Goal: Communication & Community: Answer question/provide support

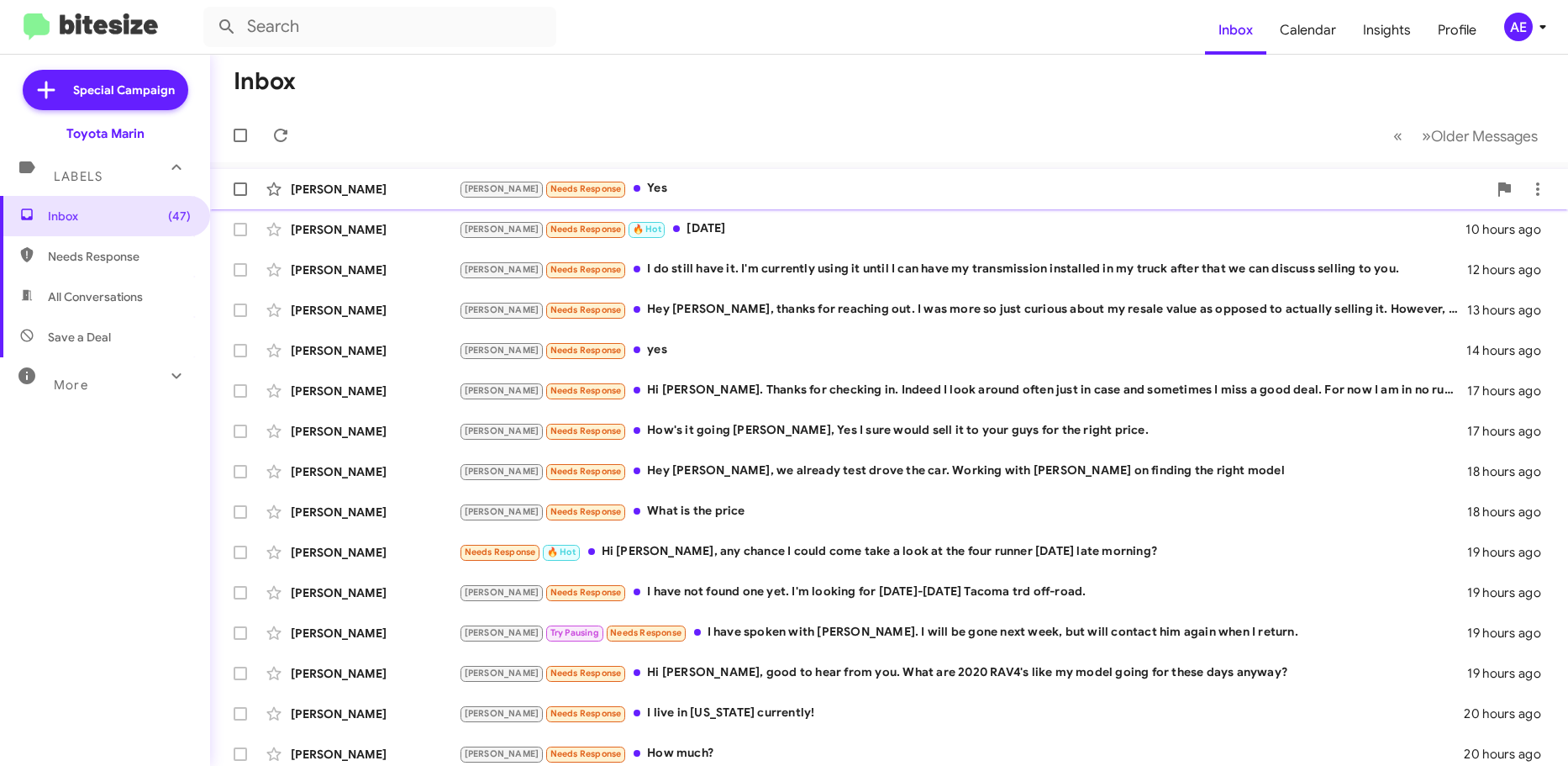
click at [685, 184] on div "[PERSON_NAME] Needs Response Yes" at bounding box center [973, 189] width 1028 height 19
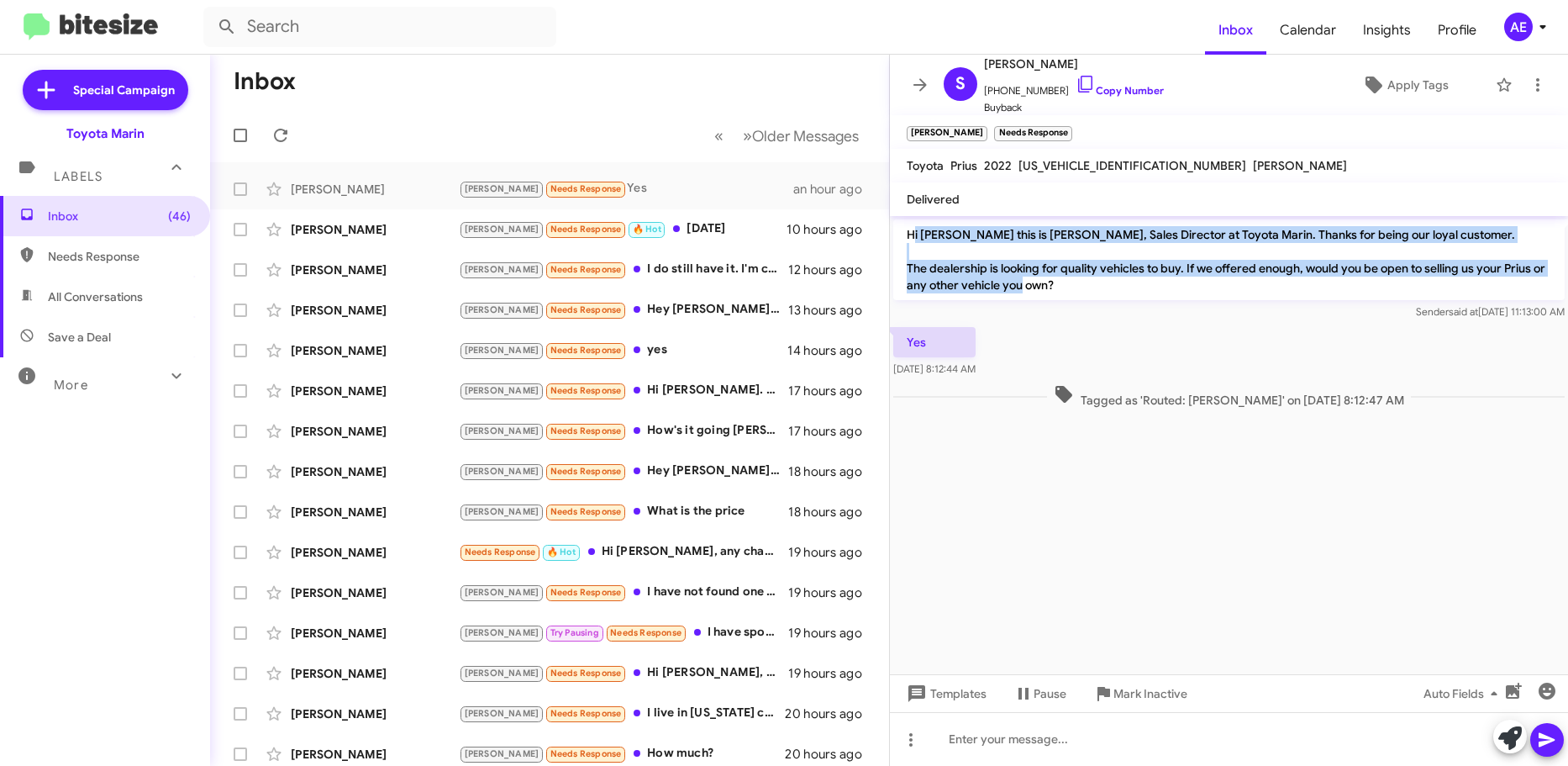
drag, startPoint x: 912, startPoint y: 229, endPoint x: 1066, endPoint y: 293, distance: 166.8
click at [1064, 293] on p "Hi [PERSON_NAME] this is [PERSON_NAME], Sales Director at Toyota Marin. Thanks …" at bounding box center [1229, 260] width 672 height 81
click at [1069, 293] on p "Hi [PERSON_NAME] this is [PERSON_NAME], Sales Director at Toyota Marin. Thanks …" at bounding box center [1229, 260] width 672 height 81
drag, startPoint x: 1081, startPoint y: 289, endPoint x: 907, endPoint y: 236, distance: 181.9
click at [907, 236] on p "Hi [PERSON_NAME] this is [PERSON_NAME], Sales Director at Toyota Marin. Thanks …" at bounding box center [1229, 260] width 672 height 81
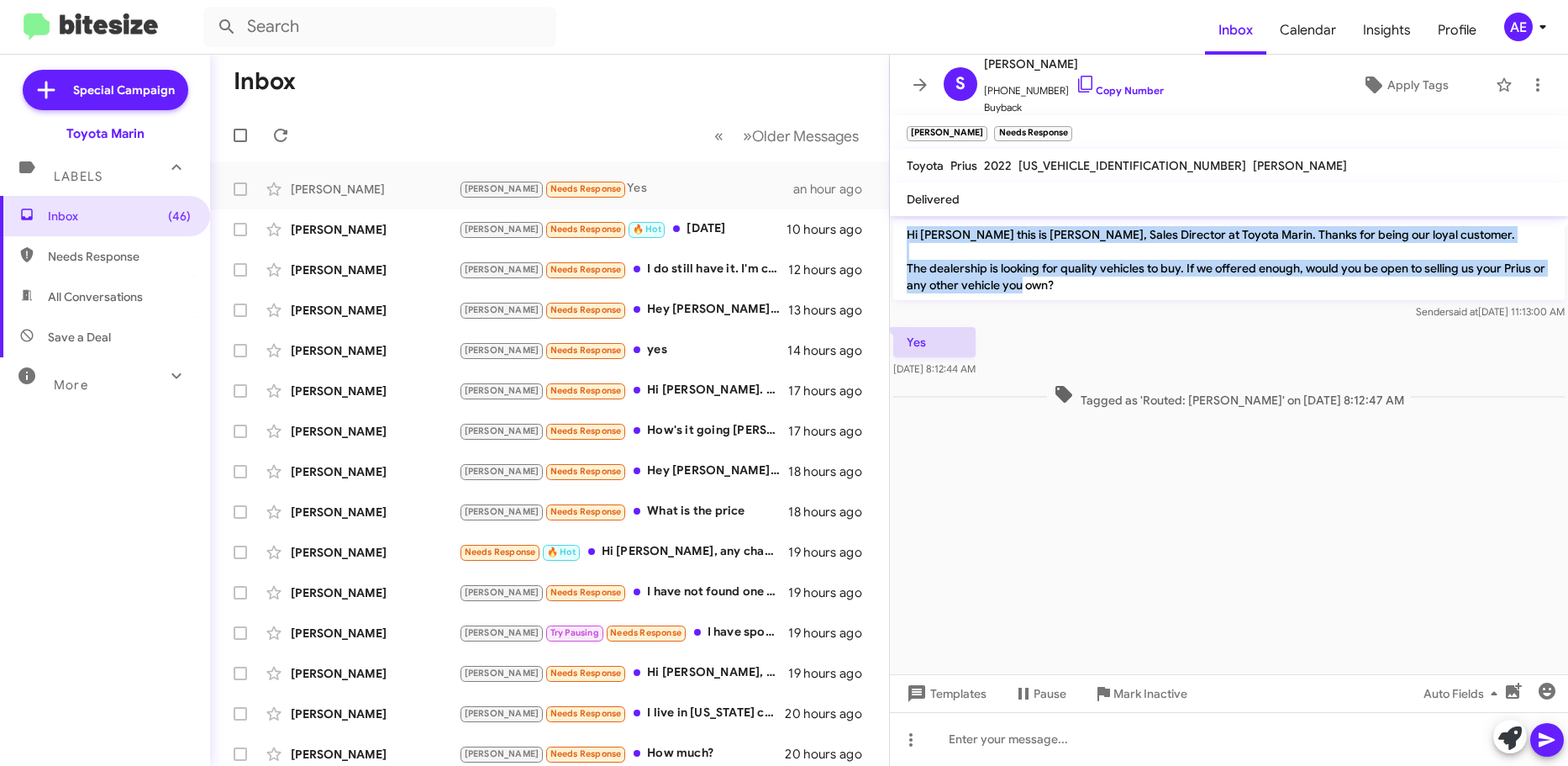
click at [907, 236] on p "Hi [PERSON_NAME] this is [PERSON_NAME], Sales Director at Toyota Marin. Thanks …" at bounding box center [1229, 260] width 672 height 81
drag, startPoint x: 898, startPoint y: 235, endPoint x: 1113, endPoint y: 291, distance: 222.2
click at [1113, 291] on p "Hi [PERSON_NAME] this is [PERSON_NAME], Sales Director at Toyota Marin. Thanks …" at bounding box center [1229, 260] width 672 height 81
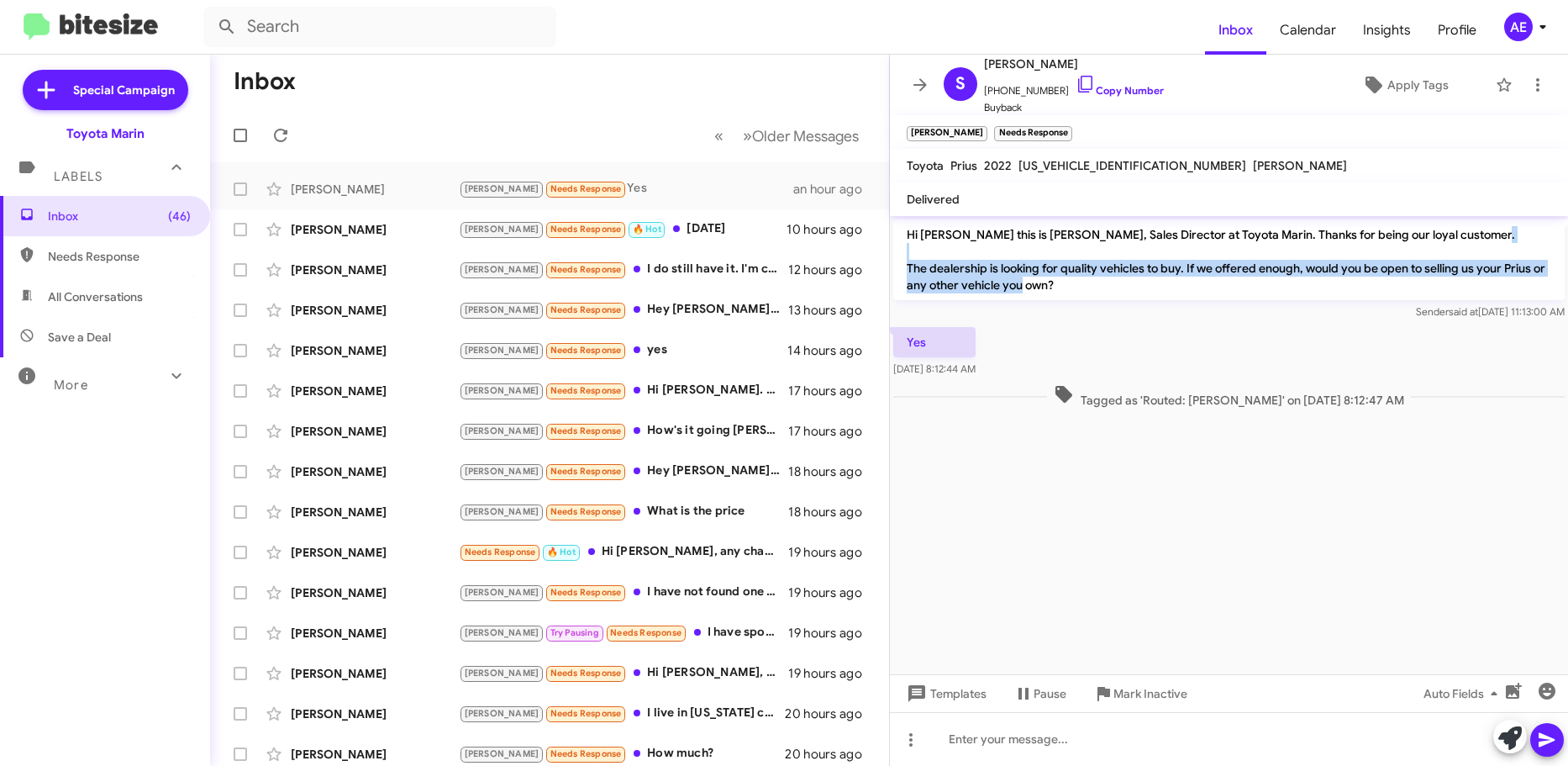
drag, startPoint x: 1138, startPoint y: 288, endPoint x: 916, endPoint y: 248, distance: 225.6
click at [916, 248] on p "Hi [PERSON_NAME] this is [PERSON_NAME], Sales Director at Toyota Marin. Thanks …" at bounding box center [1229, 260] width 672 height 81
click at [941, 244] on p "Hi [PERSON_NAME] this is [PERSON_NAME], Sales Director at Toyota Marin. Thanks …" at bounding box center [1229, 260] width 672 height 81
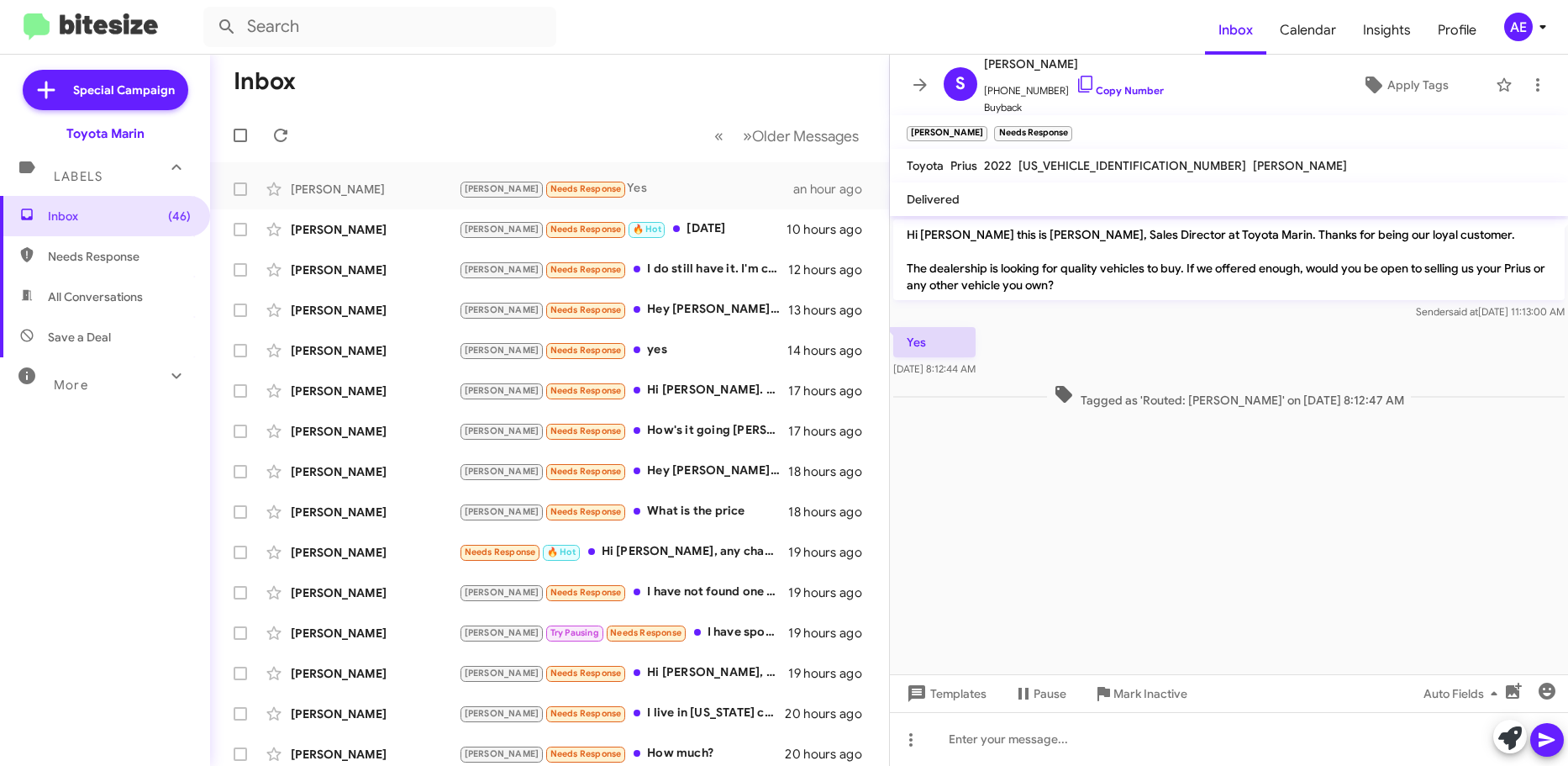
click at [905, 225] on p "Hi [PERSON_NAME] this is [PERSON_NAME], Sales Director at Toyota Marin. Thanks …" at bounding box center [1229, 260] width 672 height 81
click at [1126, 92] on link "Copy Number" at bounding box center [1120, 89] width 88 height 13
click at [909, 272] on p "Hi [PERSON_NAME] this is [PERSON_NAME], Sales Director at Toyota Marin. Thanks …" at bounding box center [1229, 260] width 672 height 81
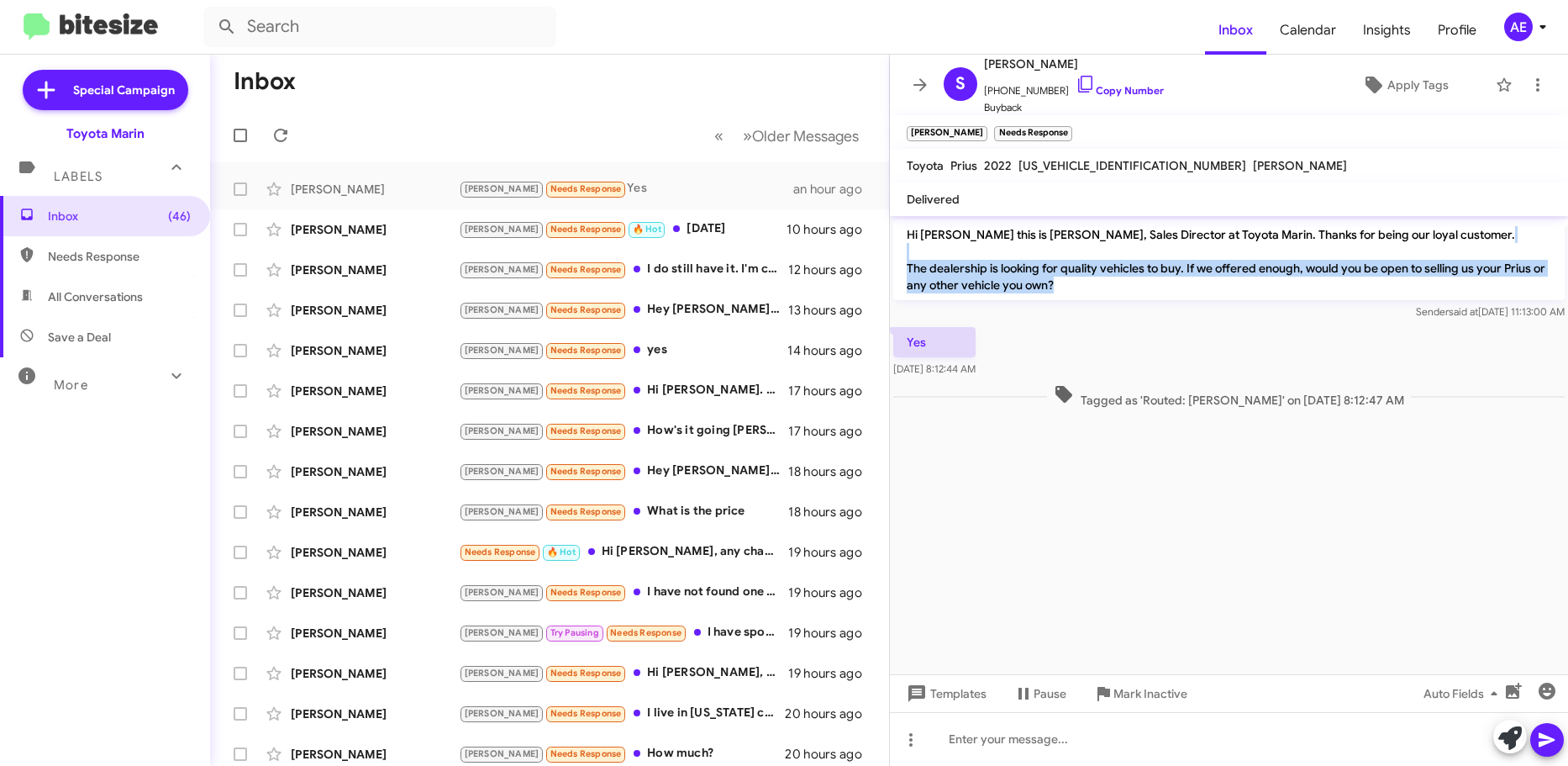
click at [909, 272] on p "Hi [PERSON_NAME] this is [PERSON_NAME], Sales Director at Toyota Marin. Thanks …" at bounding box center [1229, 260] width 672 height 81
click at [1041, 288] on p "Hi [PERSON_NAME] this is [PERSON_NAME], Sales Director at Toyota Marin. Thanks …" at bounding box center [1229, 260] width 672 height 81
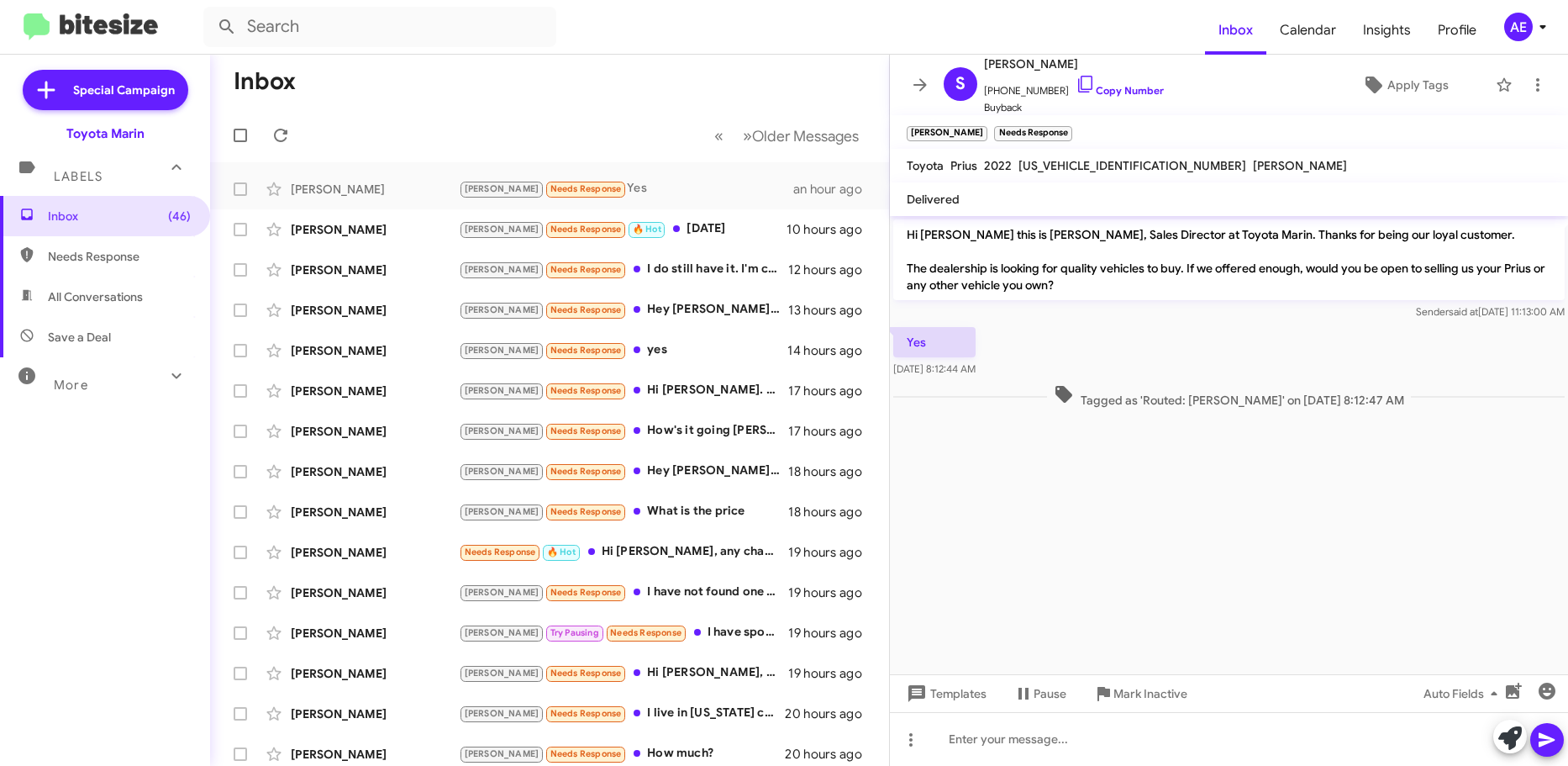
click at [1047, 288] on p "Hi [PERSON_NAME] this is [PERSON_NAME], Sales Director at Toyota Marin. Thanks …" at bounding box center [1229, 260] width 672 height 81
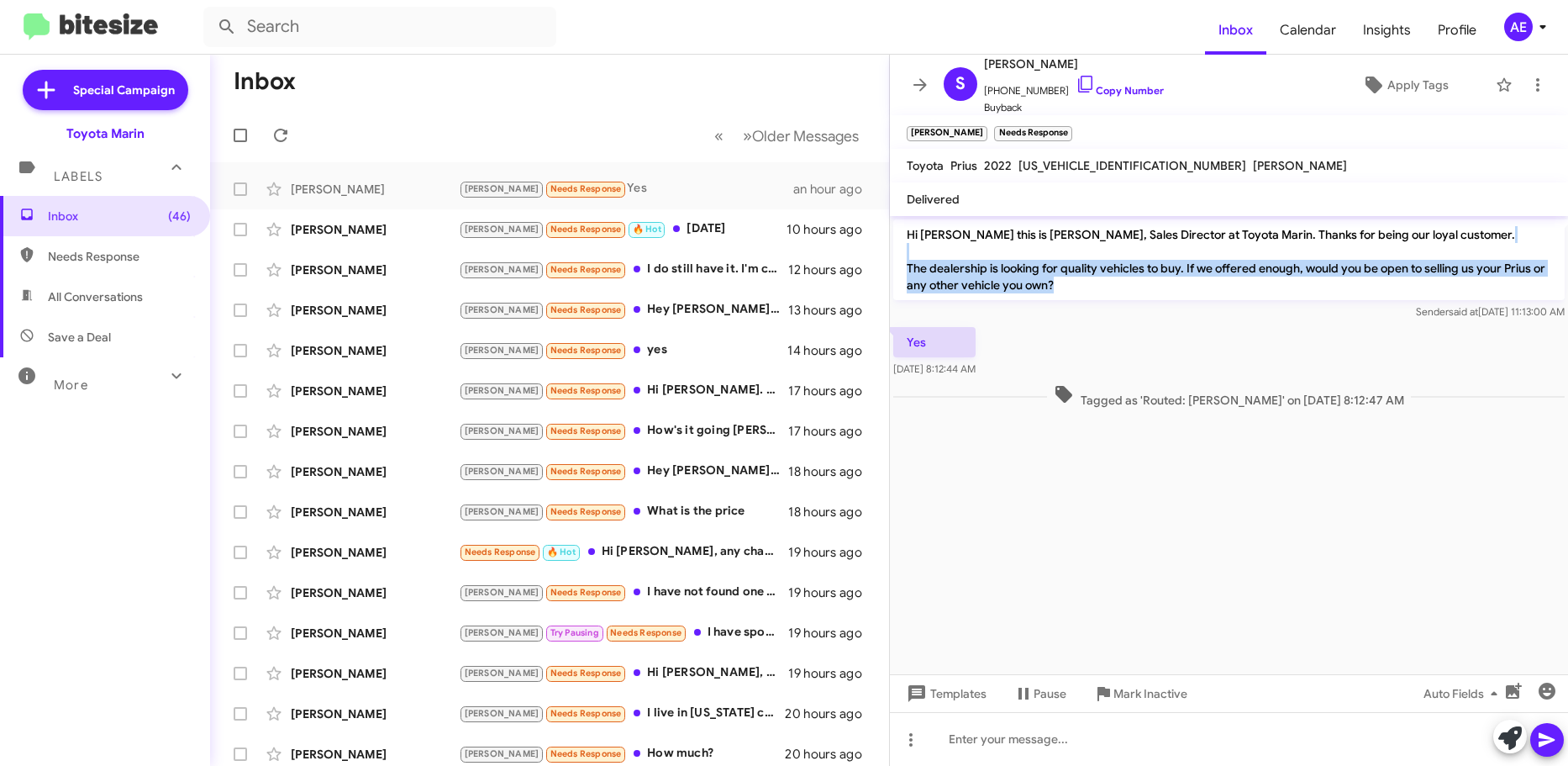
click at [1047, 288] on p "Hi [PERSON_NAME] this is [PERSON_NAME], Sales Director at Toyota Marin. Thanks …" at bounding box center [1229, 260] width 672 height 81
click at [1225, 285] on p "Hi [PERSON_NAME] this is [PERSON_NAME], Sales Director at Toyota Marin. Thanks …" at bounding box center [1229, 260] width 672 height 81
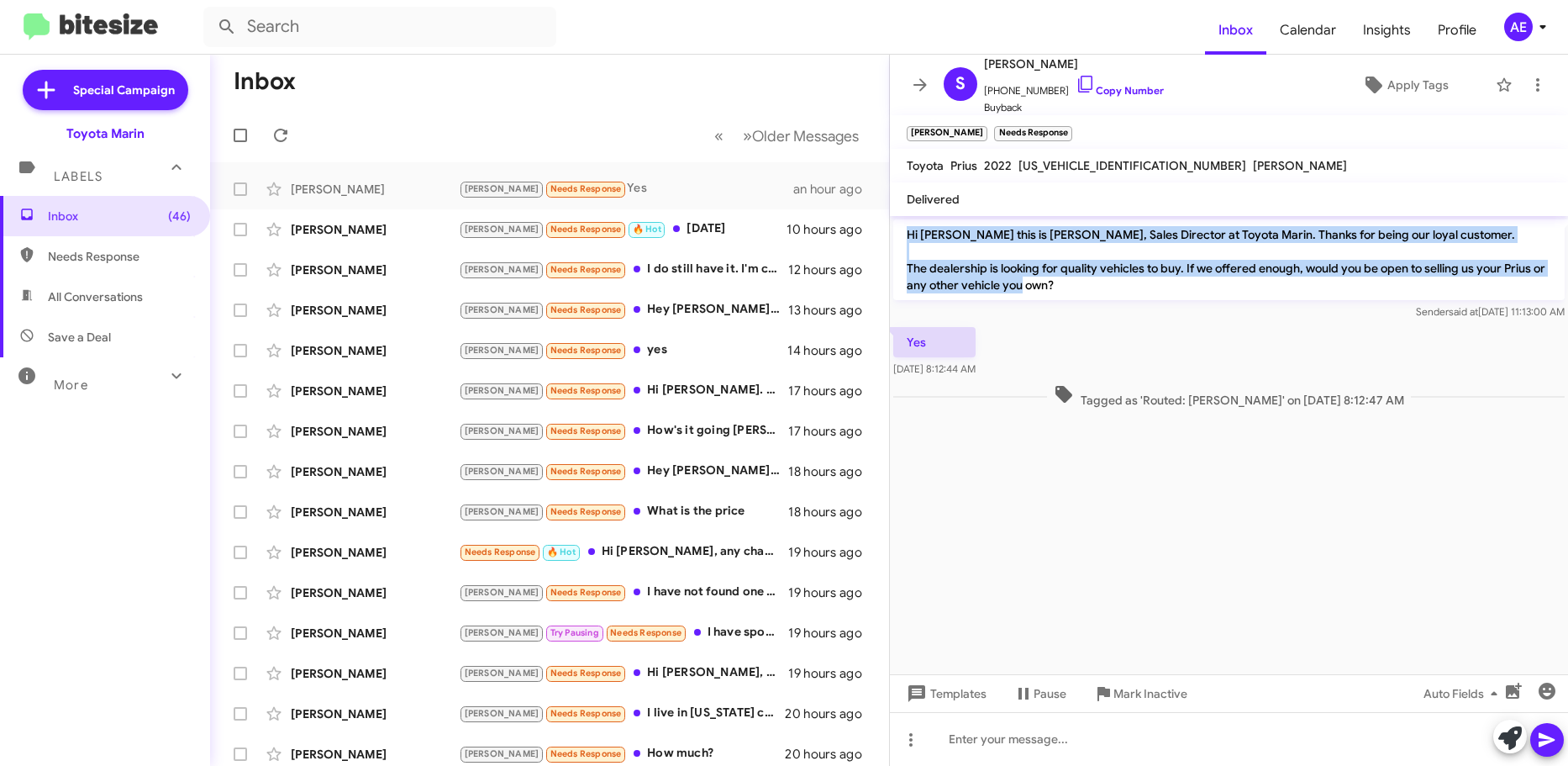
drag, startPoint x: 1215, startPoint y: 265, endPoint x: 1235, endPoint y: 215, distance: 53.9
click at [1235, 215] on div "S [PERSON_NAME] [PHONE_NUMBER] Copy Number Buyback Apply Tags [PERSON_NAME] Nee…" at bounding box center [1230, 409] width 679 height 711
click at [1057, 264] on p "Hi [PERSON_NAME] this is [PERSON_NAME], Sales Director at Toyota Marin. Thanks …" at bounding box center [1229, 260] width 672 height 81
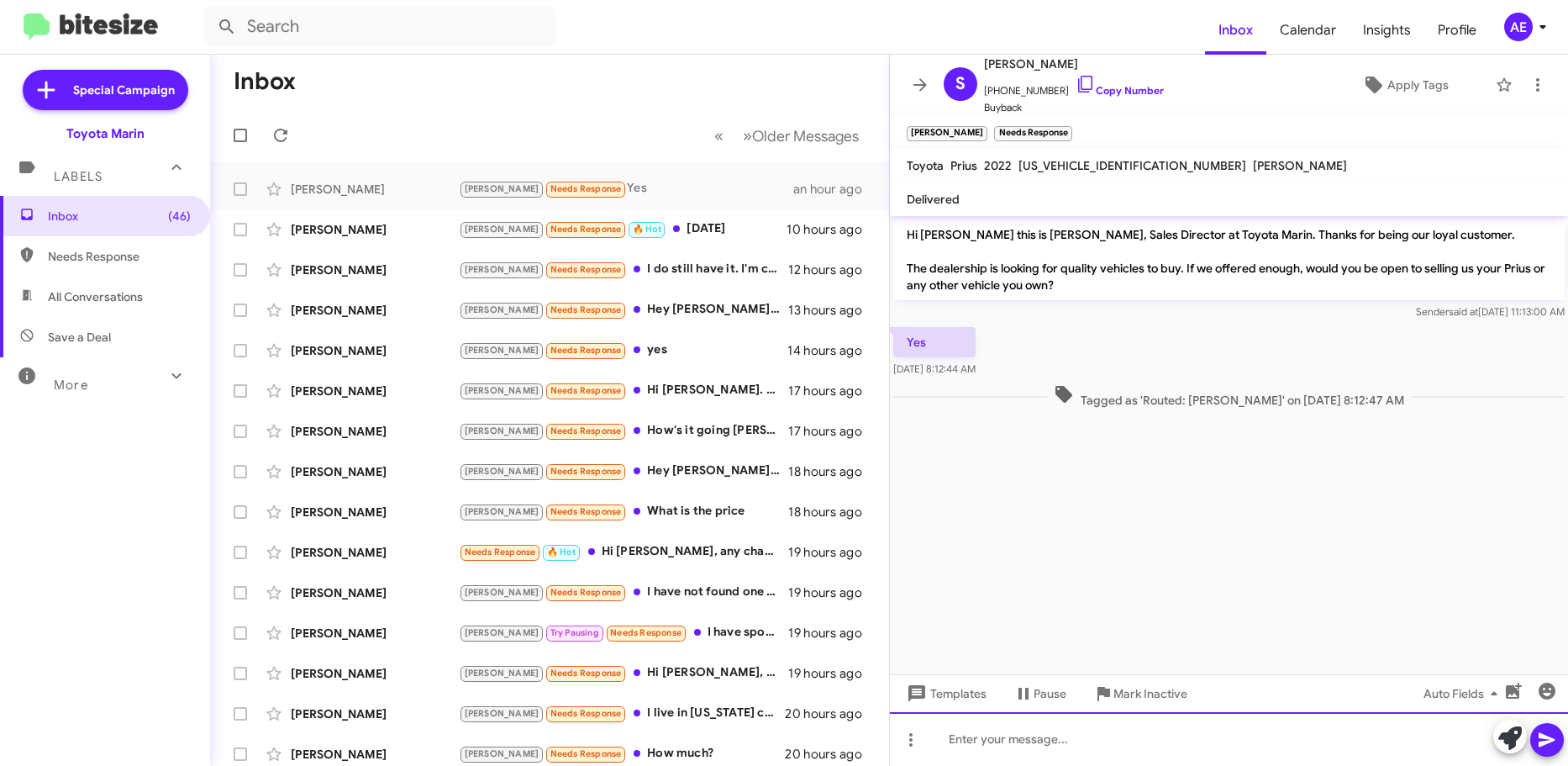
drag, startPoint x: 1092, startPoint y: 742, endPoint x: 1090, endPoint y: 765, distance: 23.1
click at [1089, 757] on div at bounding box center [1230, 738] width 679 height 53
click at [1041, 164] on span "[US_VEHICLE_IDENTIFICATION_NUMBER]" at bounding box center [1132, 166] width 227 height 16
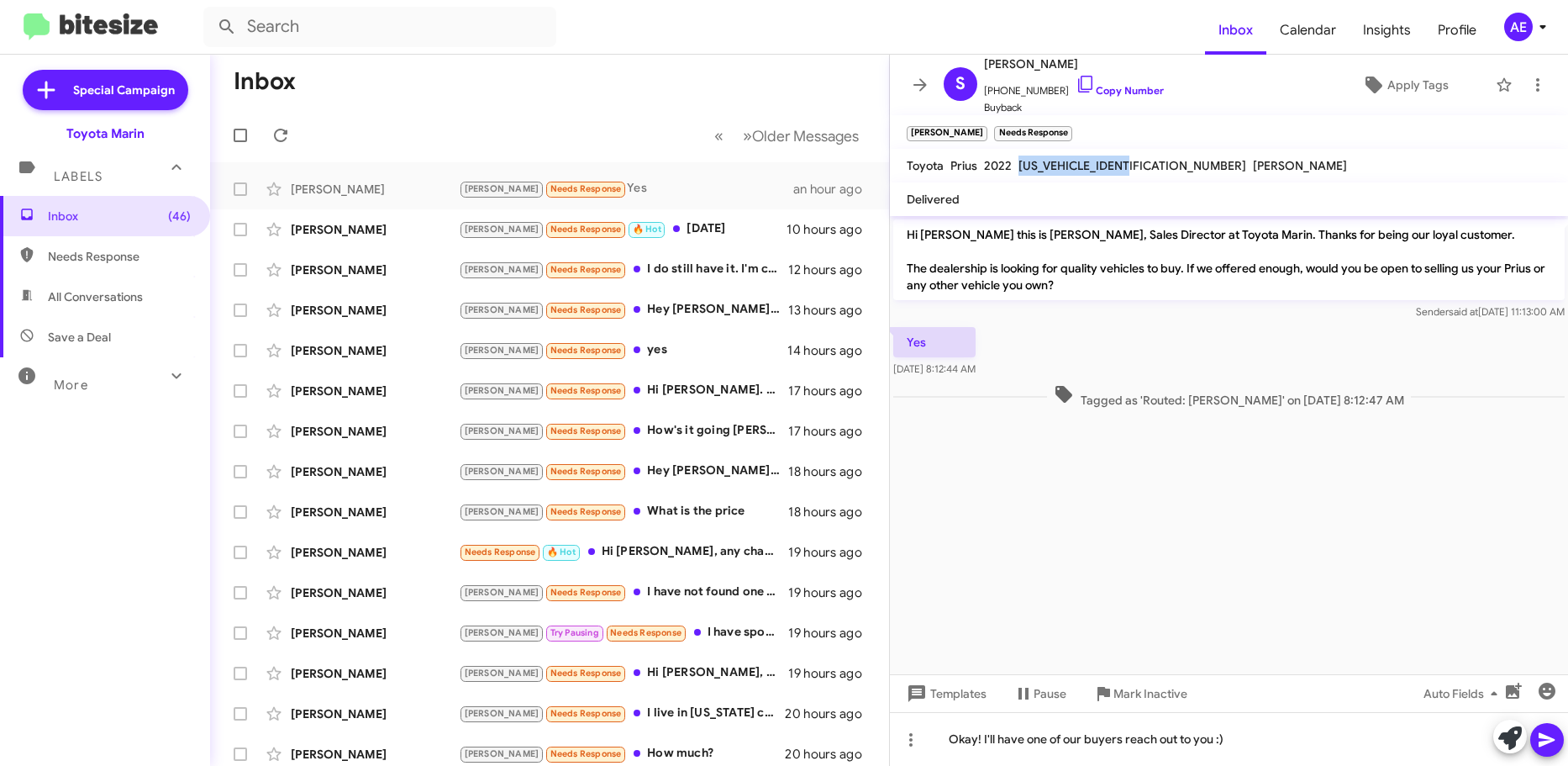
click at [1041, 164] on span "[US_VEHICLE_IDENTIFICATION_NUMBER]" at bounding box center [1132, 166] width 227 height 16
click at [992, 175] on div "2022" at bounding box center [997, 165] width 34 height 20
drag, startPoint x: 899, startPoint y: 169, endPoint x: 1138, endPoint y: 161, distance: 239.1
click at [1138, 161] on mat-toolbar "Toyota Prius 2022 [US_VEHICLE_IDENTIFICATION_NUMBER] [PERSON_NAME]" at bounding box center [1230, 165] width 679 height 34
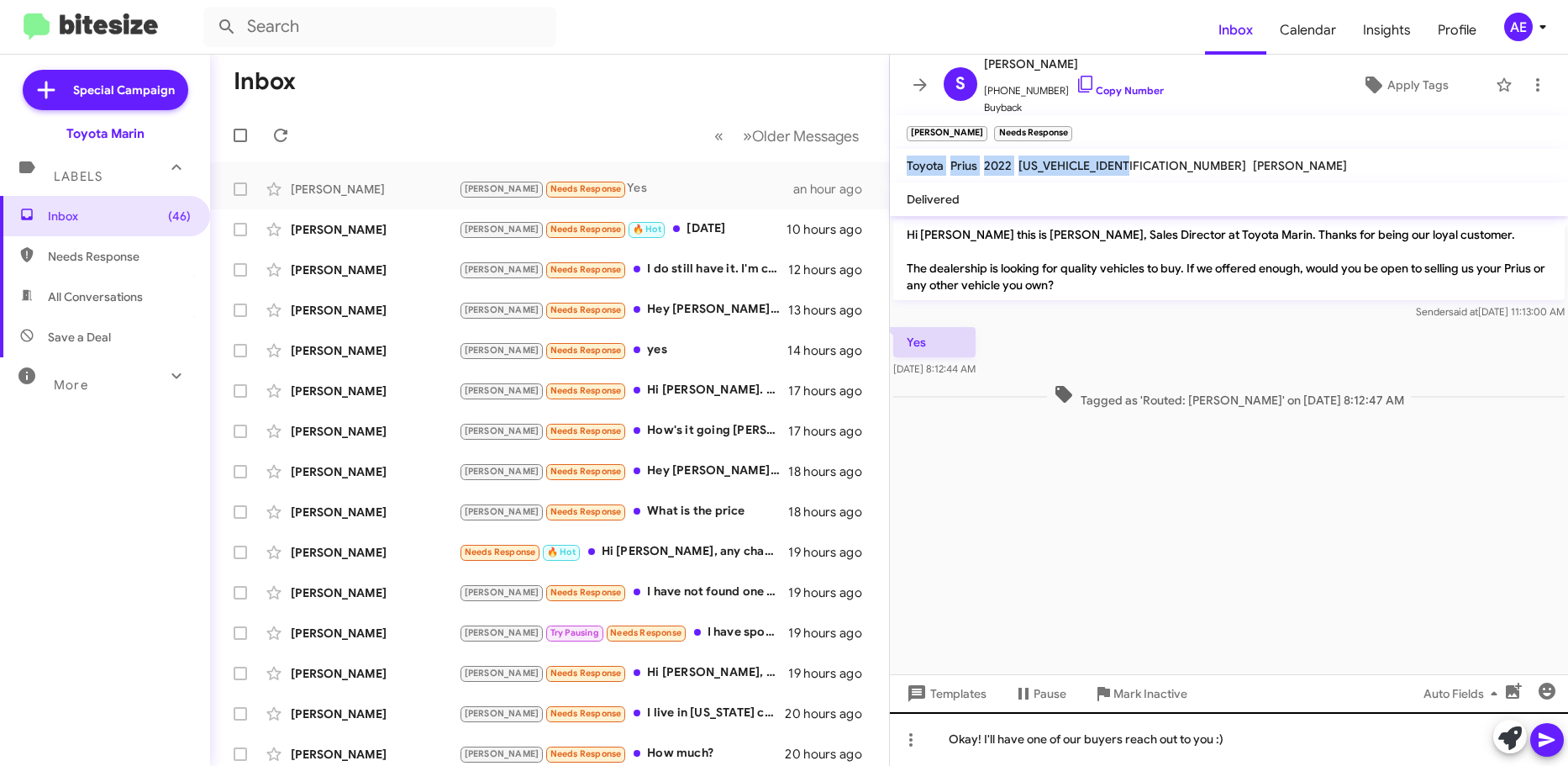
copy div "Toyota Prius 2022 [US_VEHICLE_IDENTIFICATION_NUMBER]"
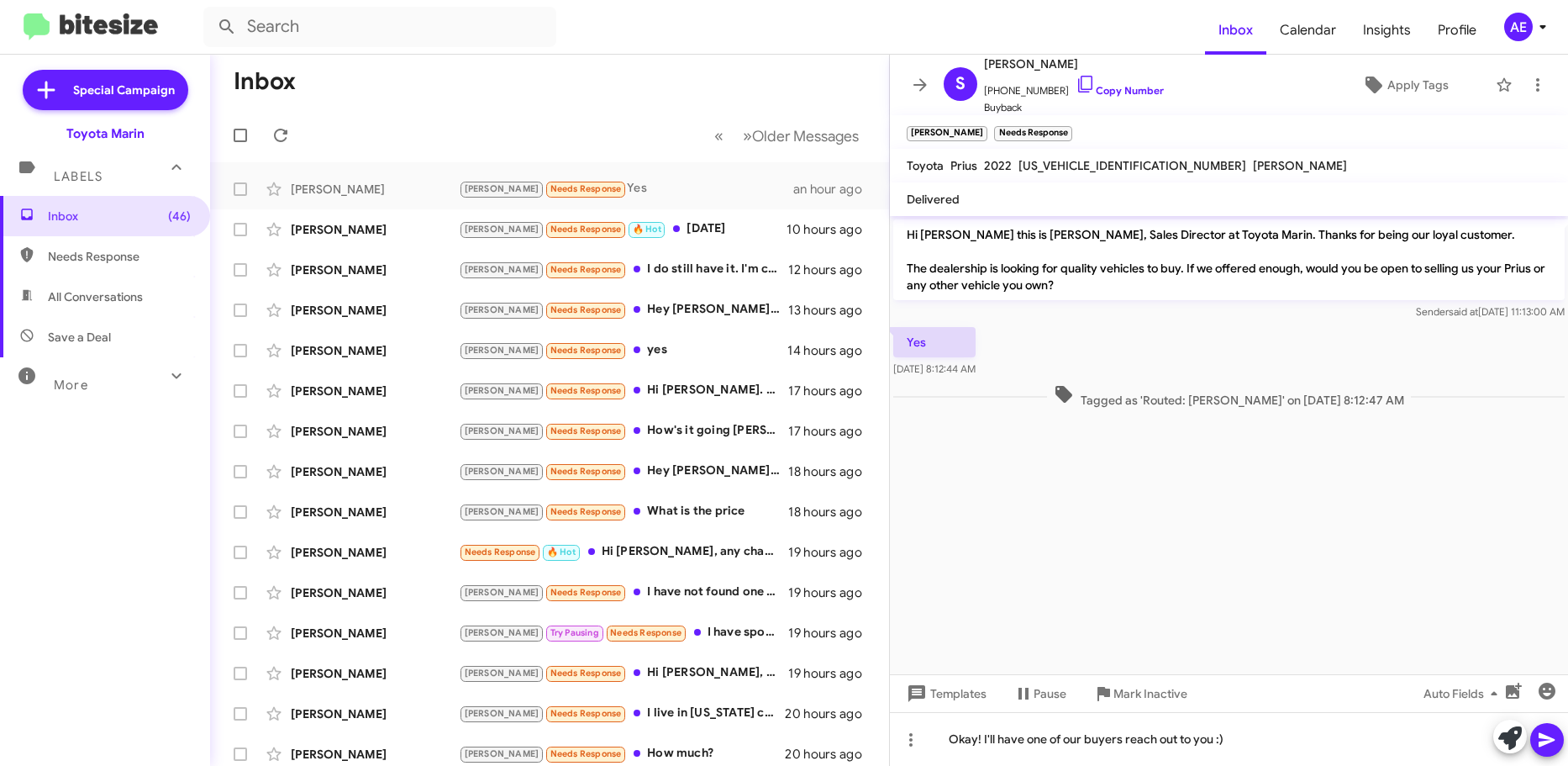
click at [1313, 683] on div "Templates Pause Mark Inactive Auto Fields" at bounding box center [1230, 692] width 679 height 38
click at [1292, 746] on div "Okay! I'll have one of our buyers reach out to you :)" at bounding box center [1230, 738] width 679 height 53
click at [1321, 735] on div "Okay! I'll have one of our buyers reach out to you :)" at bounding box center [1230, 738] width 679 height 53
click at [950, 735] on div "Okay! I'll have one of our buyers reach out to you" at bounding box center [1230, 738] width 679 height 53
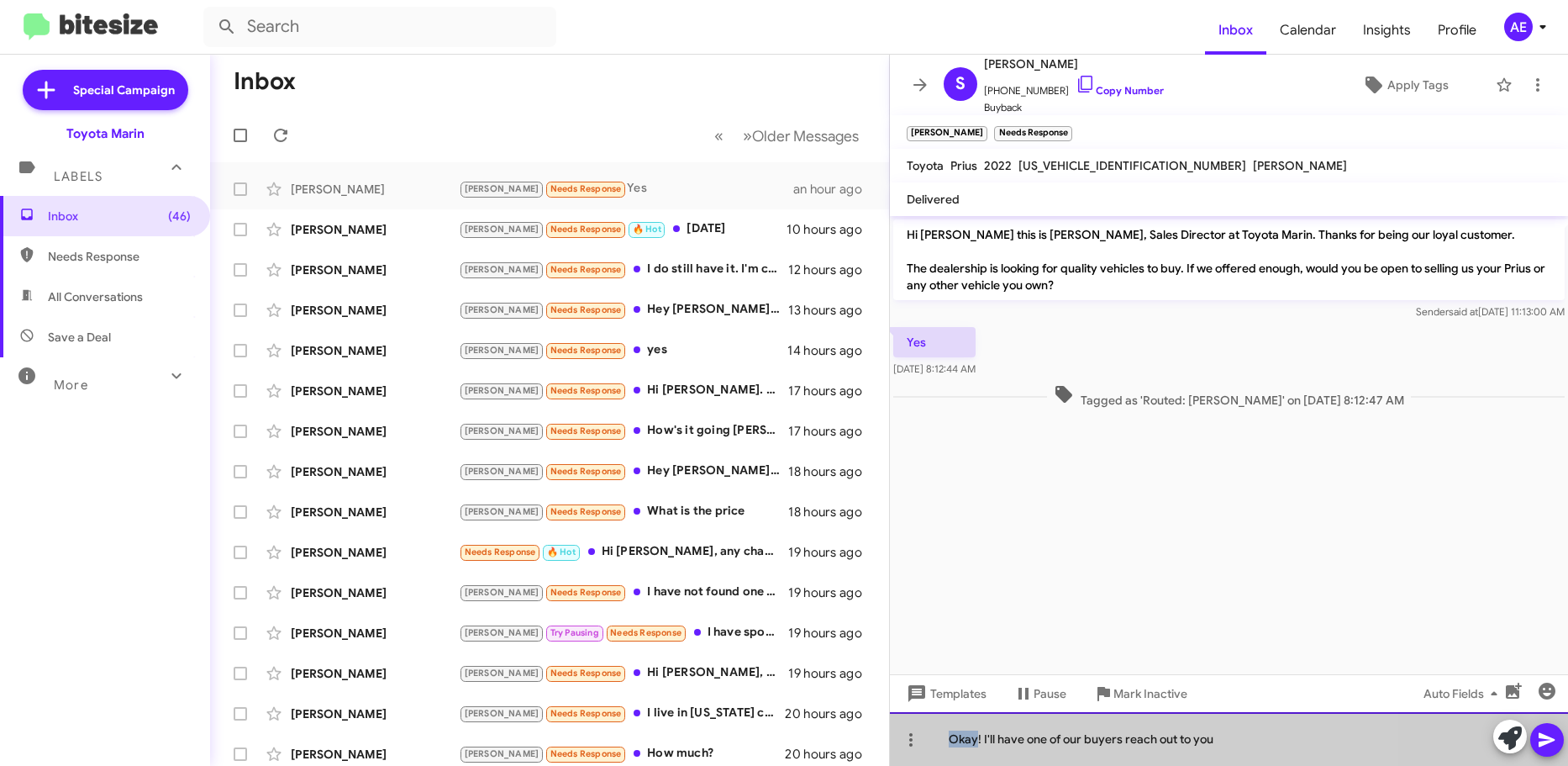
click at [950, 735] on div "Okay! I'll have one of our buyers reach out to you" at bounding box center [1230, 738] width 679 height 53
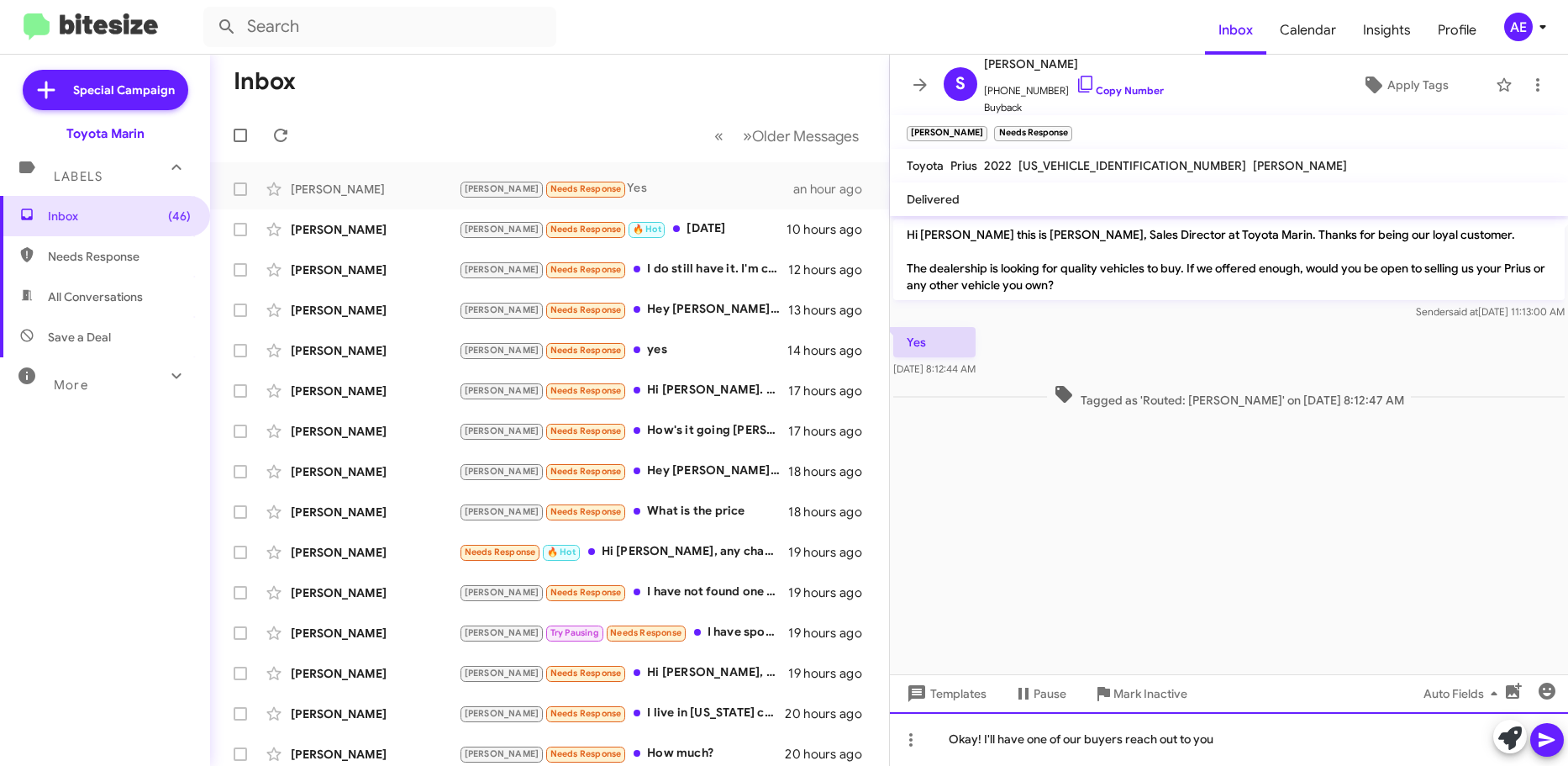
click at [1237, 756] on div "Okay! I'll have one of our buyers reach out to you" at bounding box center [1230, 738] width 679 height 53
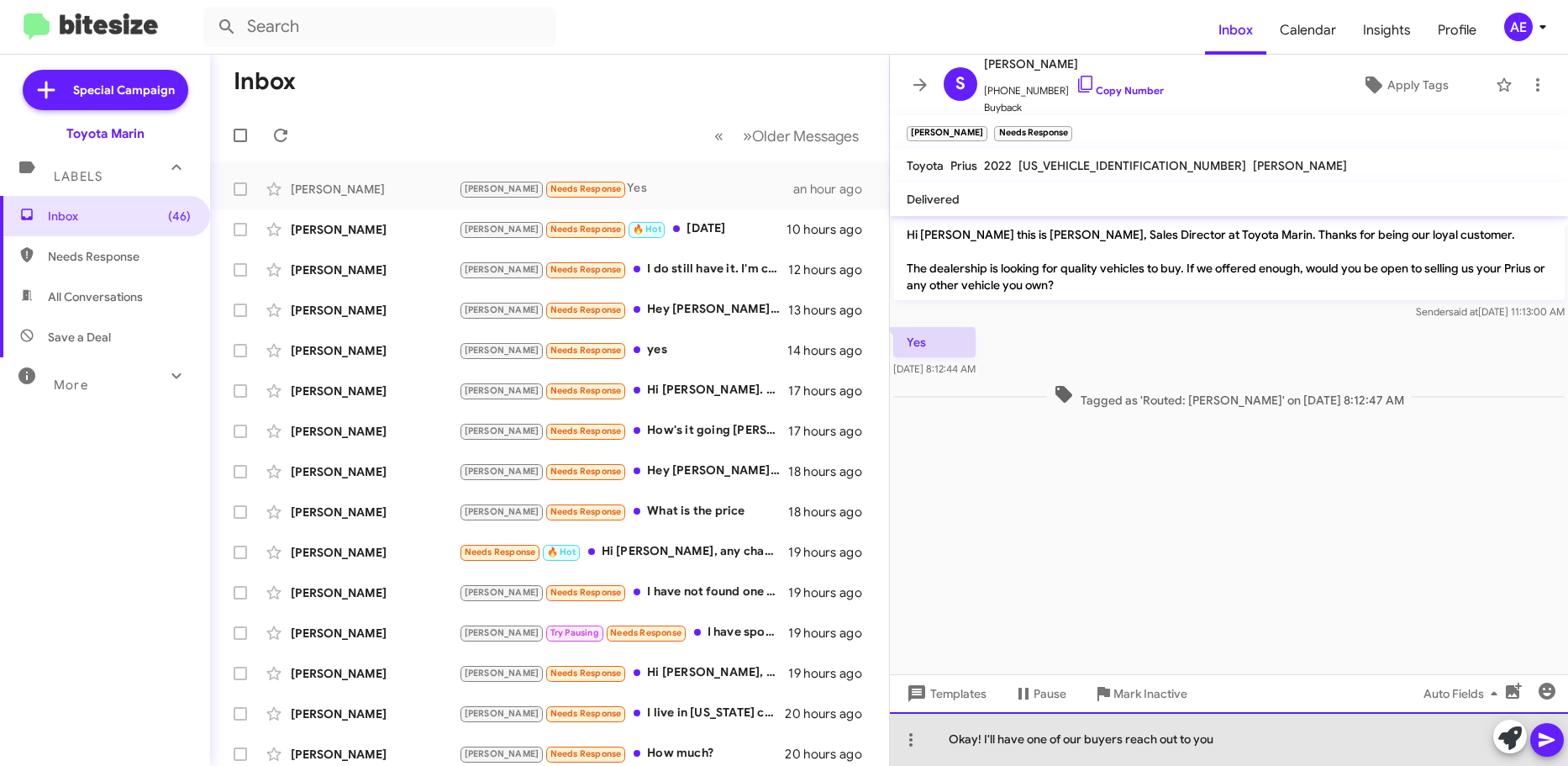
click at [1269, 740] on div "Okay! I'll have one of our buyers reach out to you" at bounding box center [1230, 738] width 679 height 53
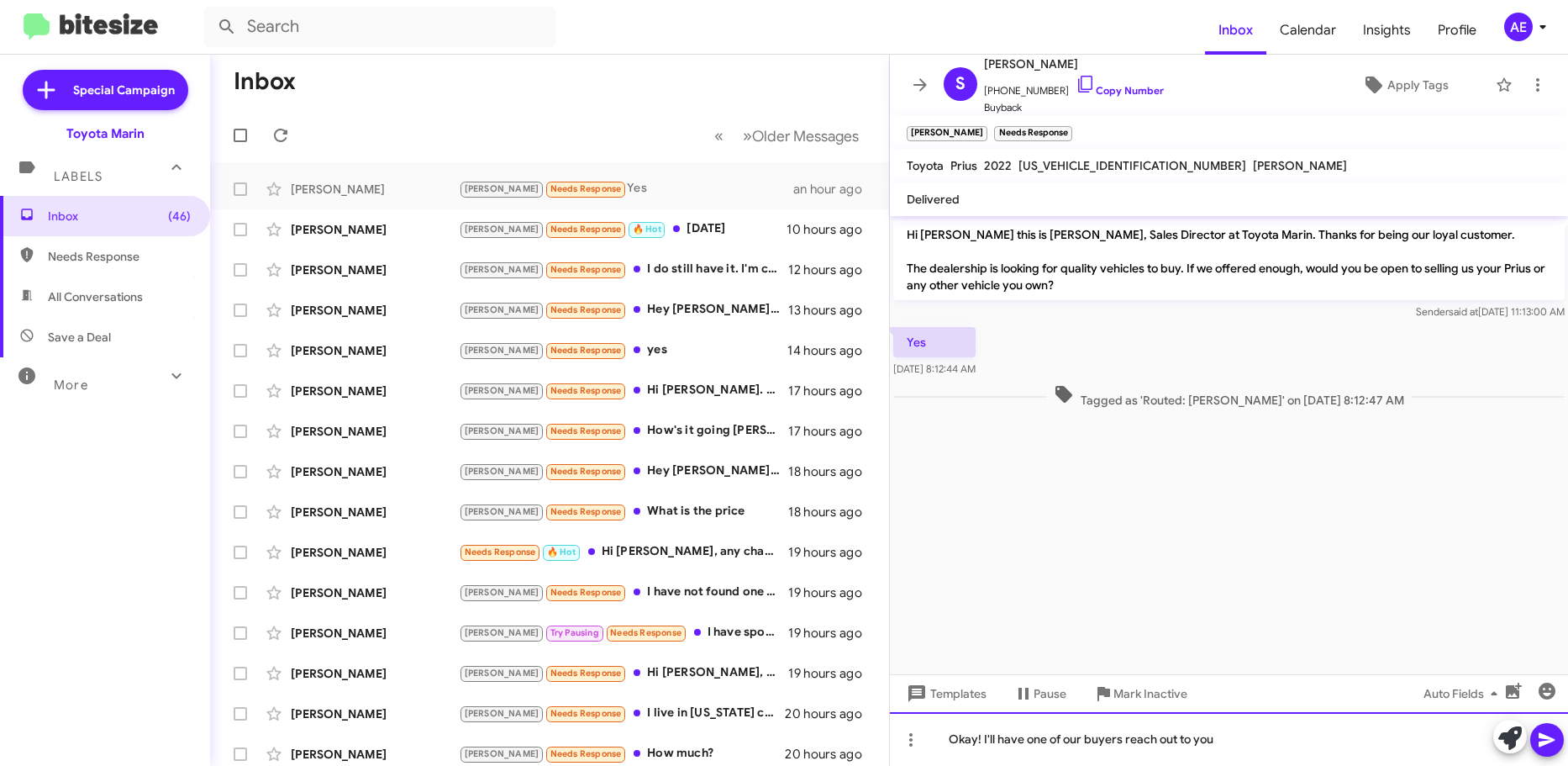
click at [976, 742] on div "Okay! I'll have one of our buyers reach out to you" at bounding box center [1230, 738] width 679 height 53
click at [1045, 747] on div "Good morning [PERSON_NAME] I'll have one of our buyers reach out to you" at bounding box center [1230, 738] width 679 height 53
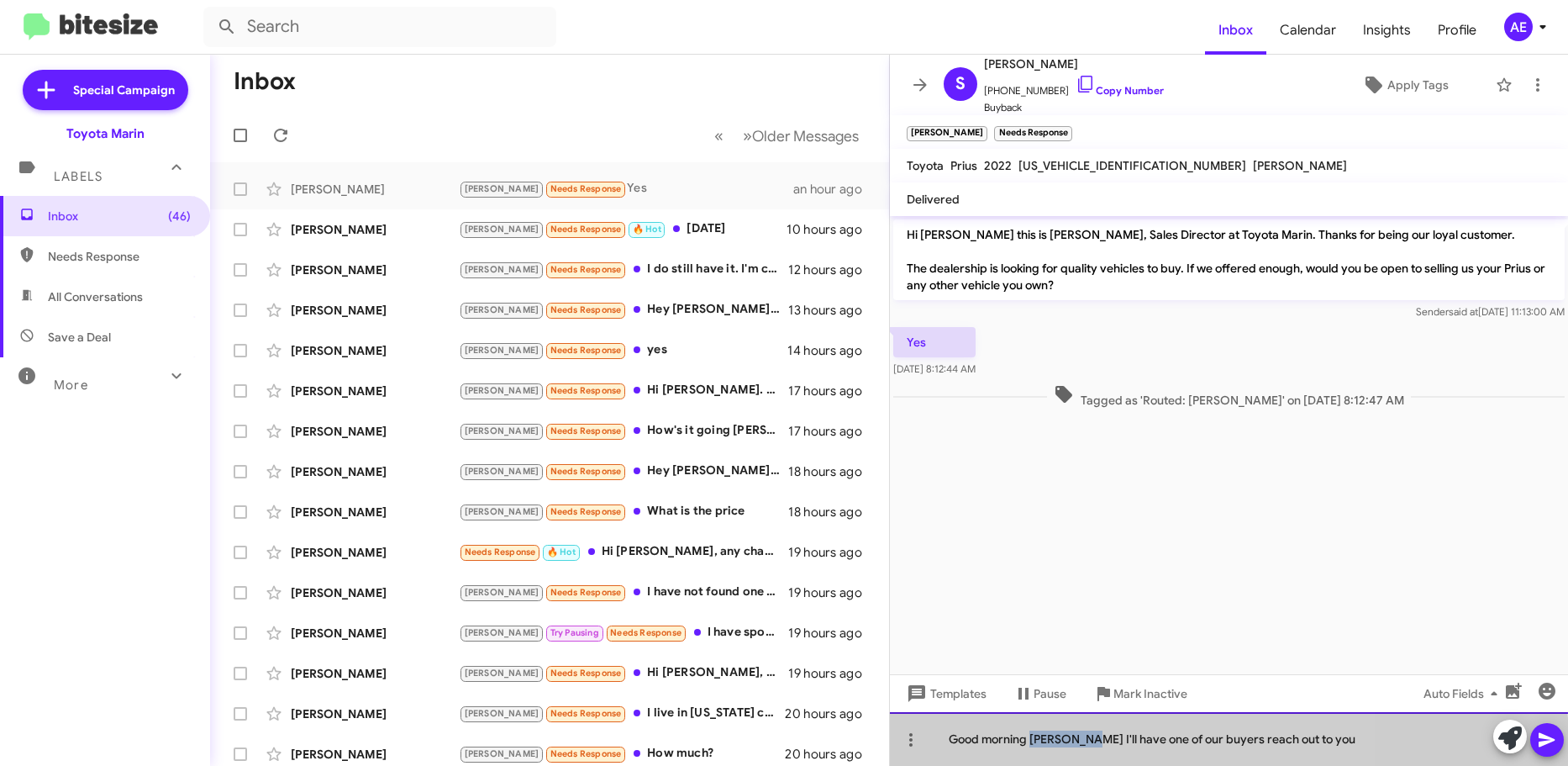
click at [1045, 747] on div "Good morning [PERSON_NAME] I'll have one of our buyers reach out to you" at bounding box center [1230, 738] width 679 height 53
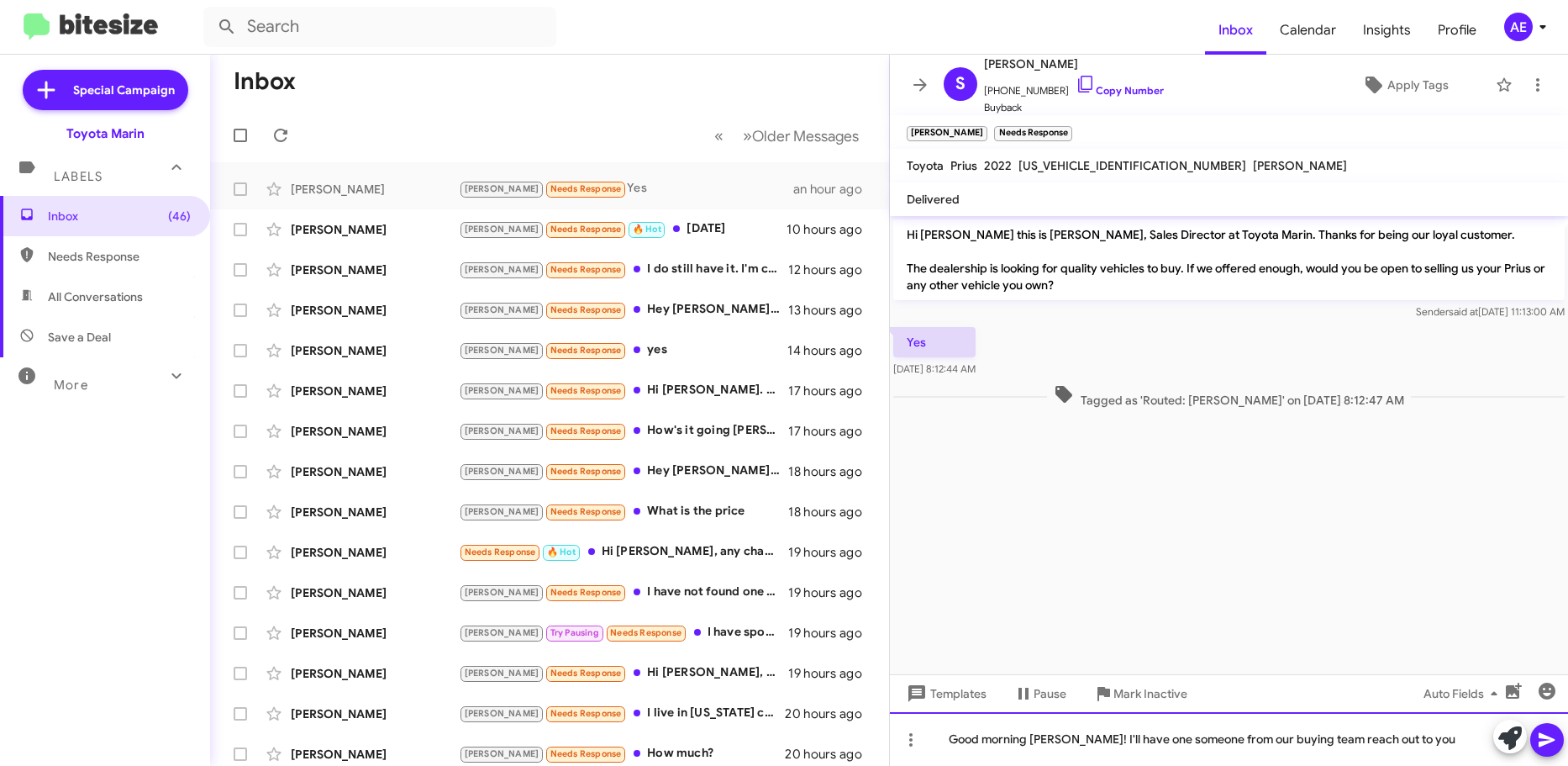
click at [1432, 750] on div "Good morning [PERSON_NAME]! I'll have one someone from our buying team reach ou…" at bounding box center [1230, 738] width 679 height 53
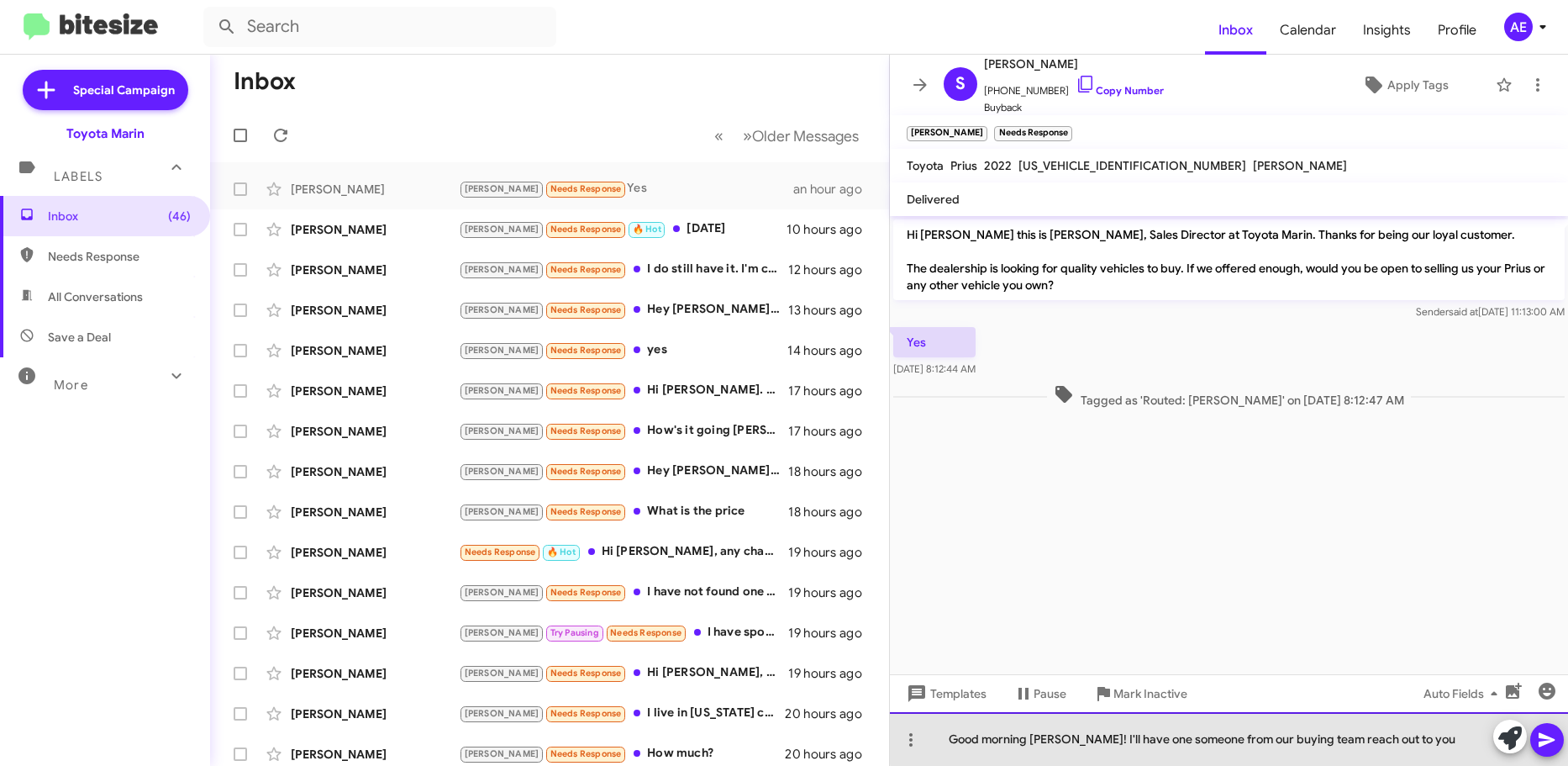
drag, startPoint x: 1443, startPoint y: 734, endPoint x: 1429, endPoint y: 753, distance: 23.6
click at [1443, 735] on div "Good morning [PERSON_NAME]! I'll have one someone from our buying team reach ou…" at bounding box center [1230, 738] width 679 height 53
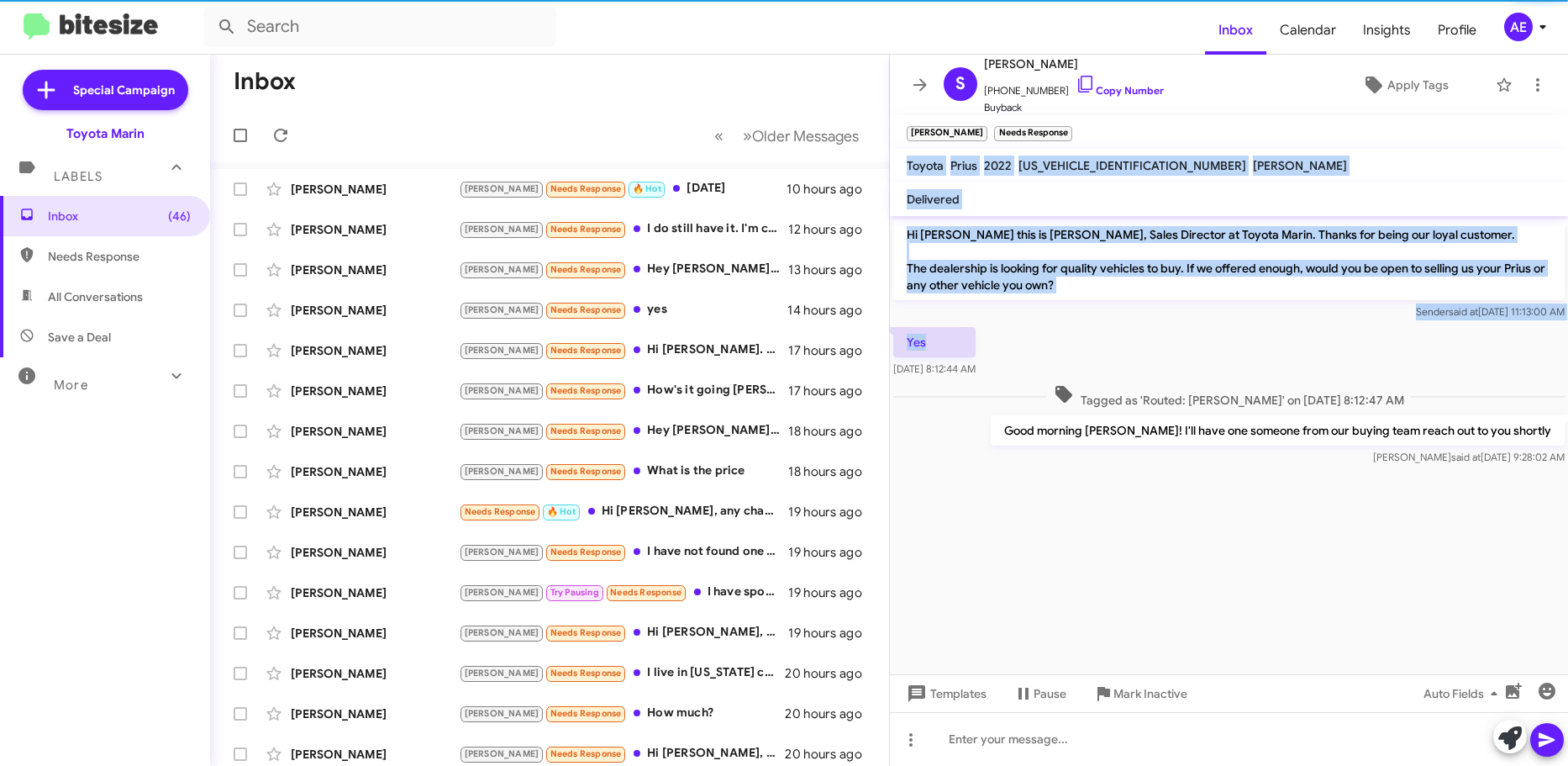
drag, startPoint x: 900, startPoint y: 156, endPoint x: 1204, endPoint y: 336, distance: 353.3
click at [1204, 336] on div "S [PERSON_NAME] [PHONE_NUMBER] Copy Number Buyback Apply Tags [PERSON_NAME] Nee…" at bounding box center [1230, 409] width 679 height 711
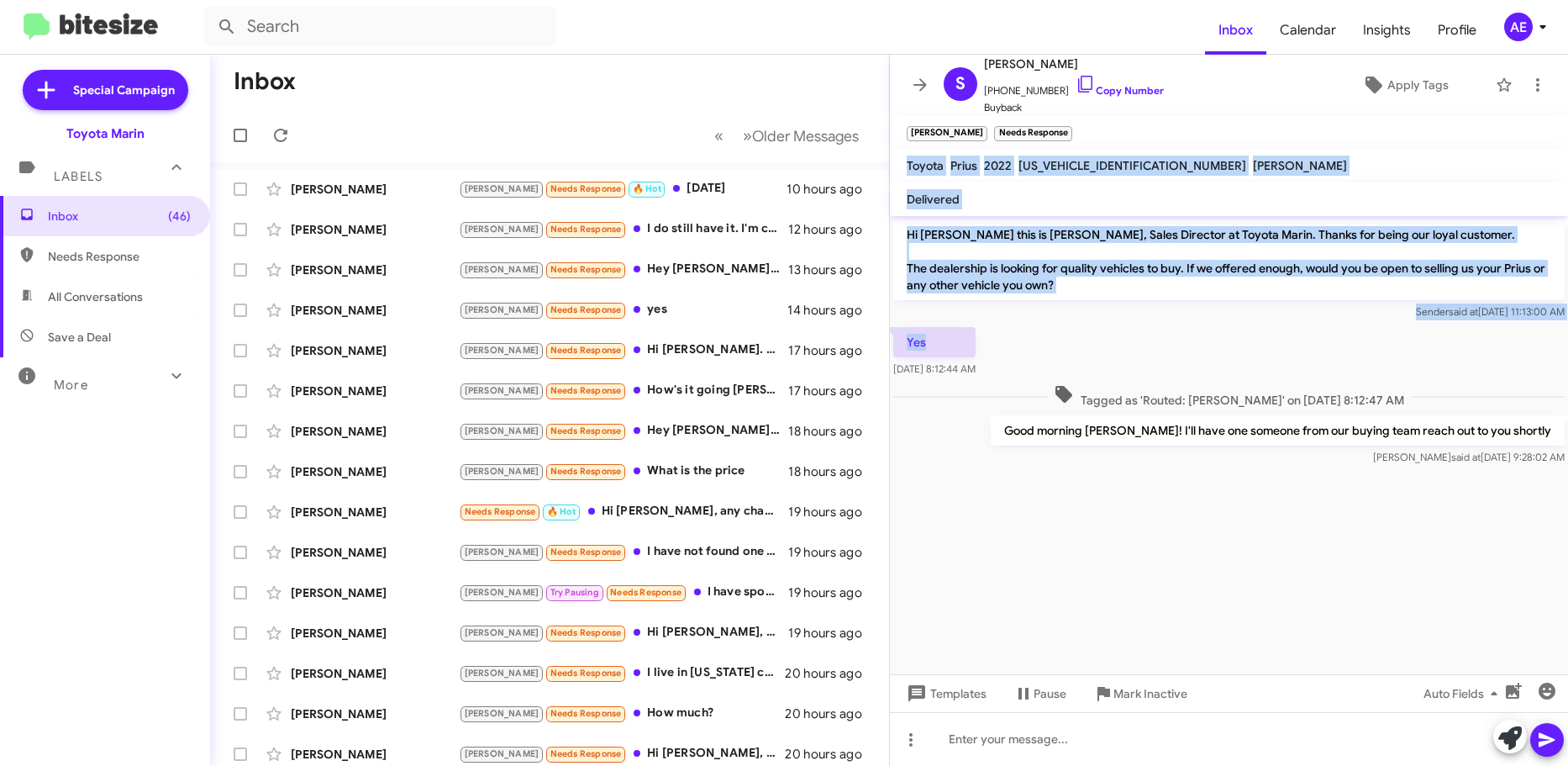
copy div "Toyota Prius 2022 [US_VEHICLE_IDENTIFICATION_NUMBER] [PERSON_NAME] Delivered Hi…"
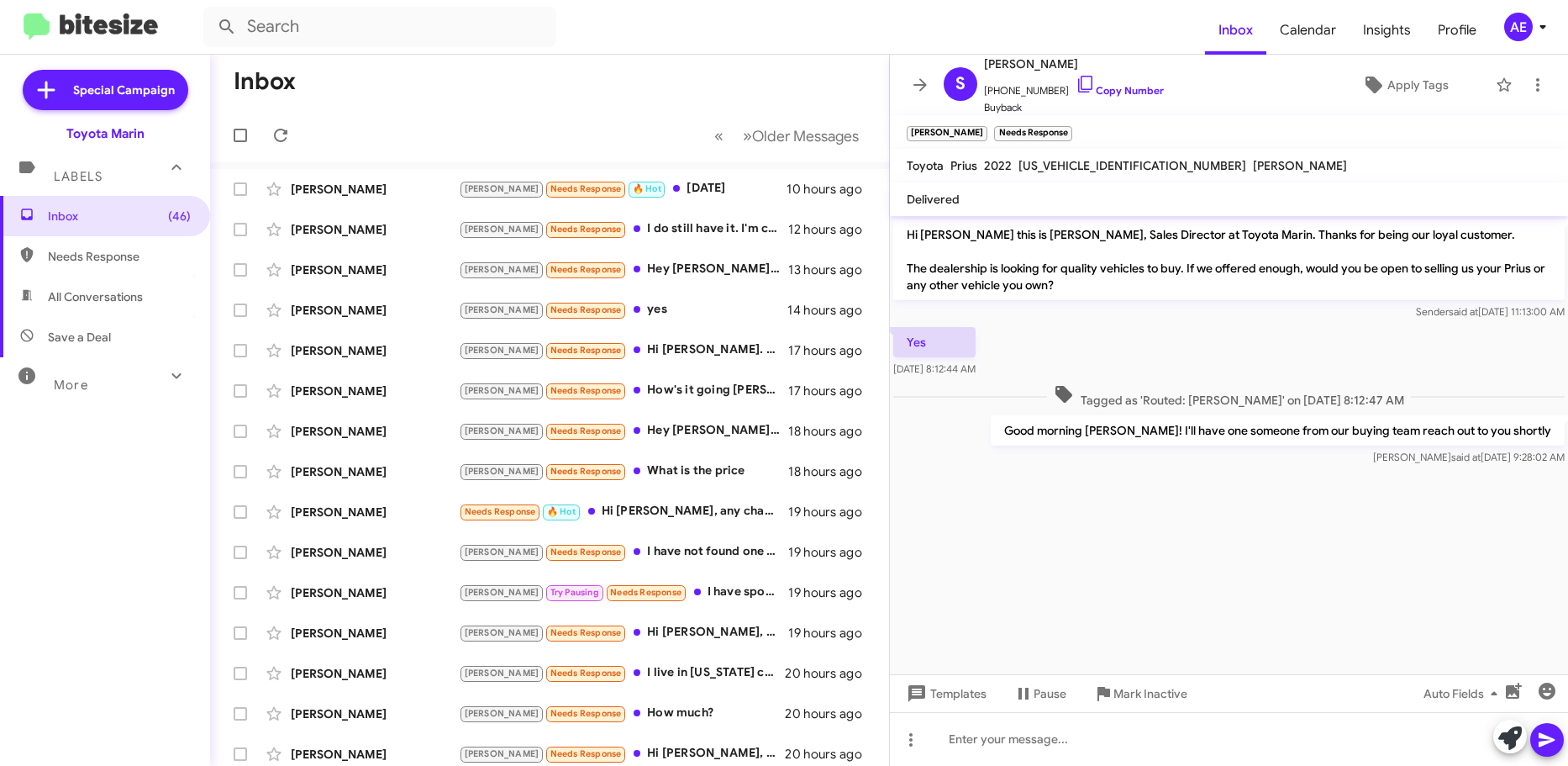
click at [1189, 611] on cdk-virtual-scroll-viewport "Hi [PERSON_NAME] this is [PERSON_NAME], Sales Director at Toyota Marin. Thanks …" at bounding box center [1230, 444] width 679 height 458
click at [1238, 436] on p "Good morning [PERSON_NAME]! I'll have one someone from our buying team reach ou…" at bounding box center [1277, 430] width 574 height 30
click at [1221, 542] on cdk-virtual-scroll-viewport "Hi [PERSON_NAME] this is [PERSON_NAME], Sales Director at Toyota Marin. Thanks …" at bounding box center [1230, 444] width 679 height 458
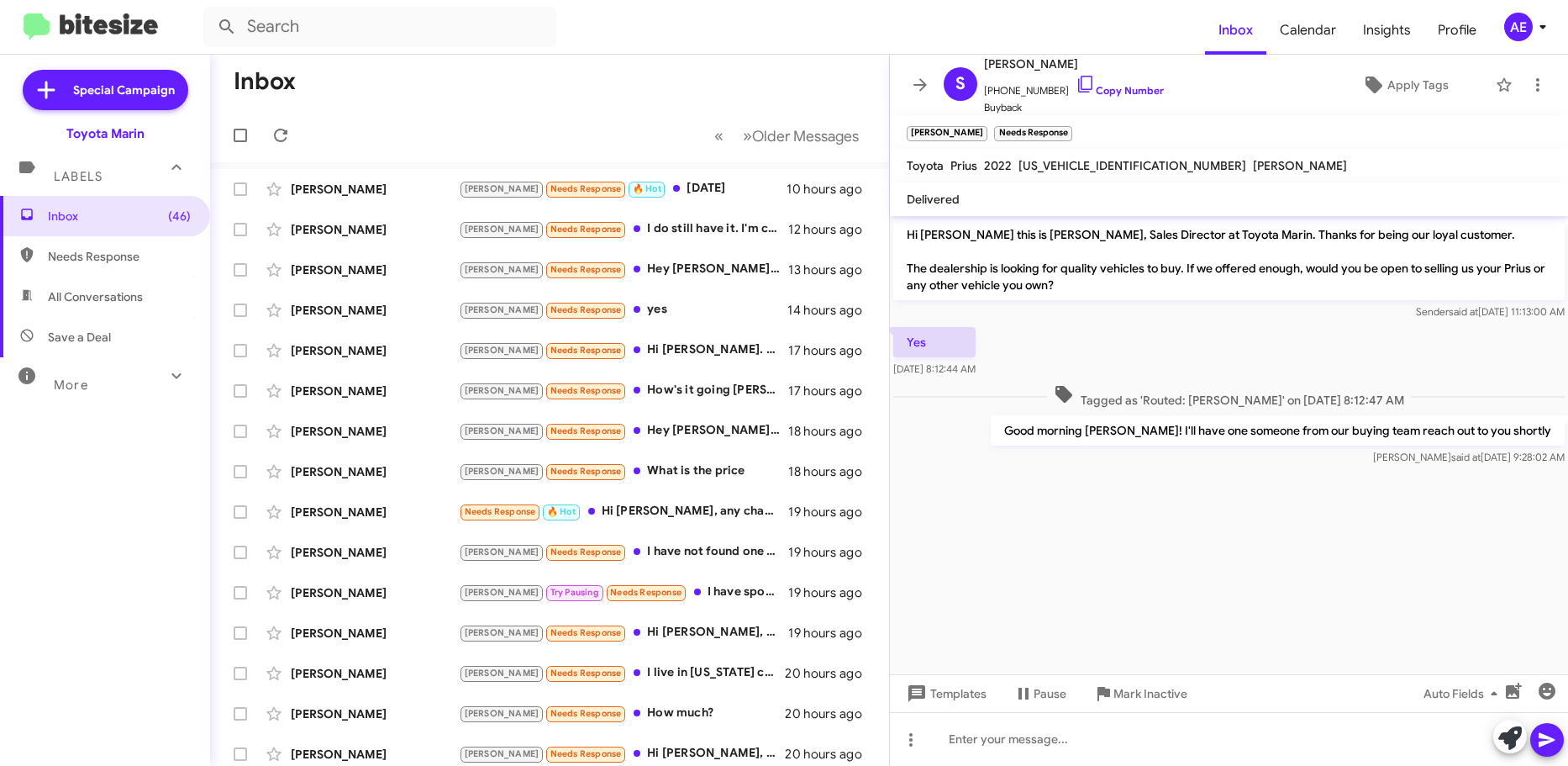
click at [1307, 434] on p "Good morning [PERSON_NAME]! I'll have one someone from our buying team reach ou…" at bounding box center [1277, 430] width 574 height 30
click at [1312, 435] on p "Good morning [PERSON_NAME]! I'll have one someone from our buying team reach ou…" at bounding box center [1277, 430] width 574 height 30
click at [1309, 435] on p "Good morning [PERSON_NAME]! I'll have one someone from our buying team reach ou…" at bounding box center [1277, 430] width 574 height 30
click at [1136, 572] on cdk-virtual-scroll-viewport "Hi [PERSON_NAME] this is [PERSON_NAME], Sales Director at Toyota Marin. Thanks …" at bounding box center [1230, 444] width 679 height 458
click at [681, 181] on div "[PERSON_NAME] Needs Response 🔥 Hot [DATE]" at bounding box center [634, 189] width 350 height 19
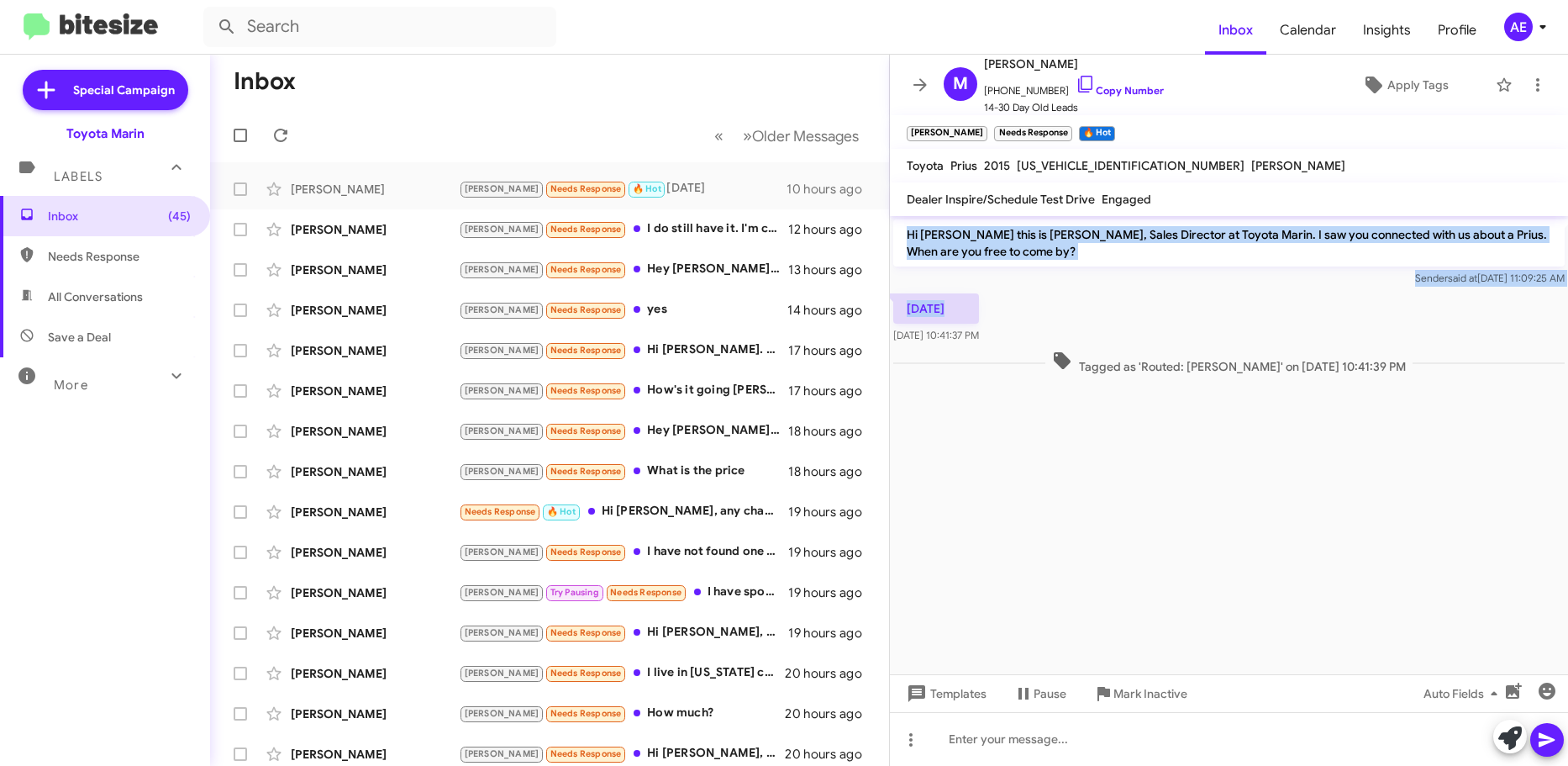
drag, startPoint x: 1005, startPoint y: 316, endPoint x: 892, endPoint y: 233, distance: 140.2
click at [892, 233] on div "Hi [PERSON_NAME] this is [PERSON_NAME], Sales Director at Toyota Marin. I saw y…" at bounding box center [1230, 296] width 679 height 162
click at [890, 236] on div "Hi [PERSON_NAME] this is [PERSON_NAME], Sales Director at Toyota Marin. I saw y…" at bounding box center [1230, 253] width 679 height 74
drag, startPoint x: 913, startPoint y: 236, endPoint x: 1183, endPoint y: 357, distance: 295.9
click at [1191, 357] on div "Hi [PERSON_NAME] this is [PERSON_NAME], Sales Director at Toyota Marin. I saw y…" at bounding box center [1230, 296] width 679 height 162
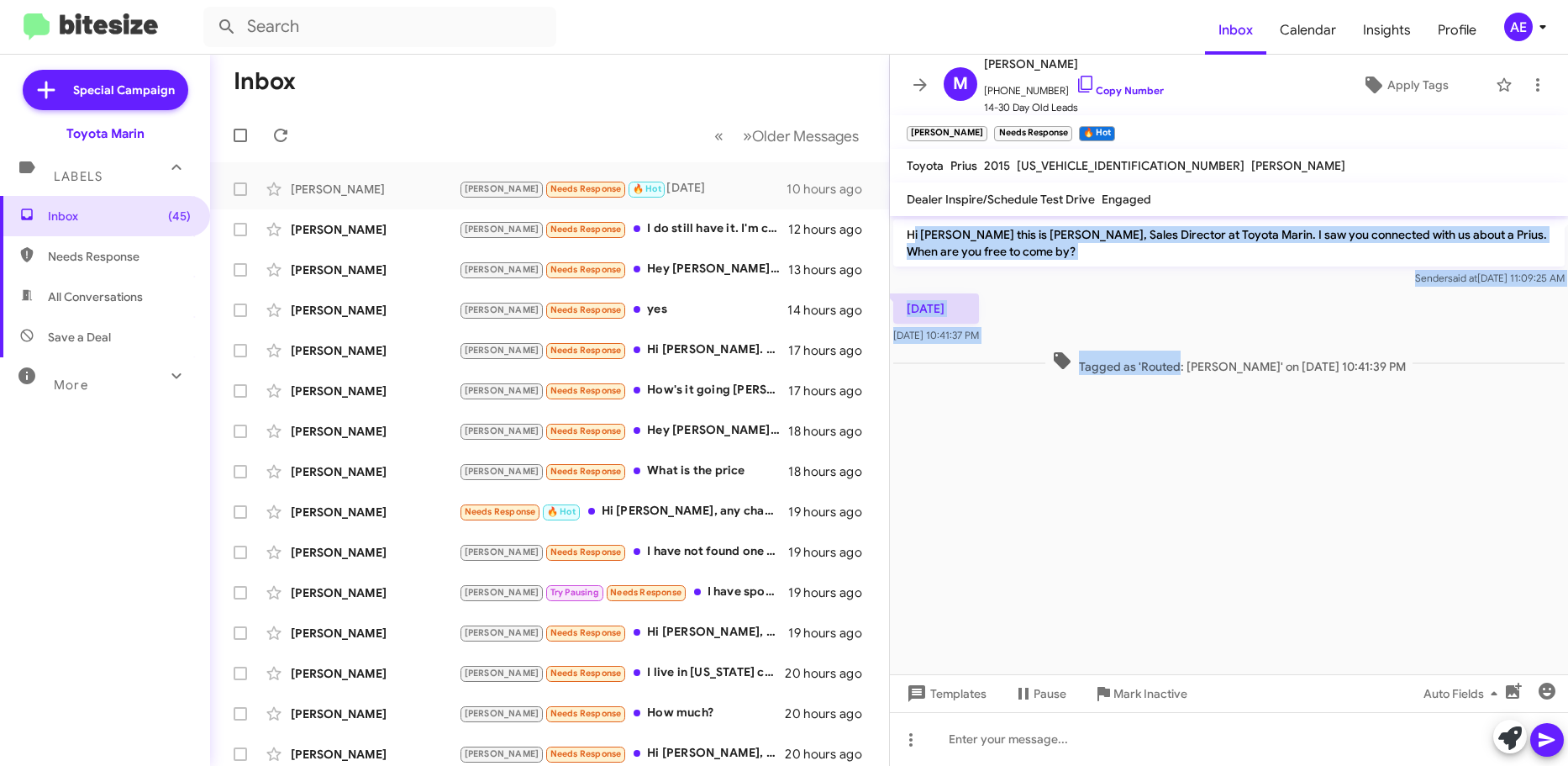
click at [1188, 290] on div "[DATE] 10:41:37 PM" at bounding box center [1230, 318] width 679 height 57
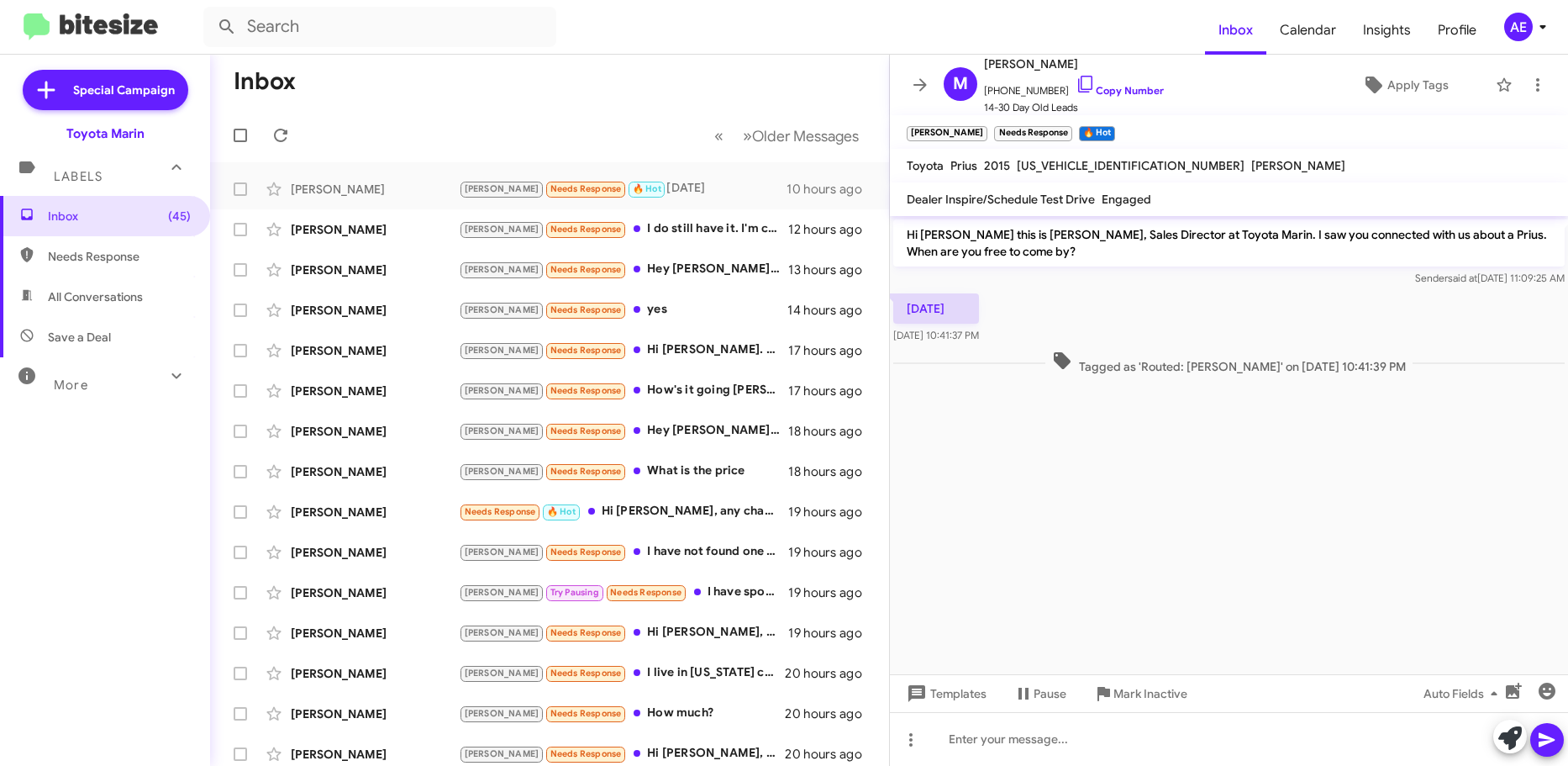
drag, startPoint x: 1021, startPoint y: 329, endPoint x: 1031, endPoint y: 212, distance: 117.4
click at [1031, 212] on div "M [PERSON_NAME] [PHONE_NUMBER] Copy Number 14-30 Day Old Leads Apply Tags [PERS…" at bounding box center [1230, 409] width 679 height 711
click at [1103, 319] on div "[DATE] 10:41:37 PM" at bounding box center [1230, 318] width 679 height 57
click at [1132, 90] on link "Copy Number" at bounding box center [1120, 89] width 88 height 13
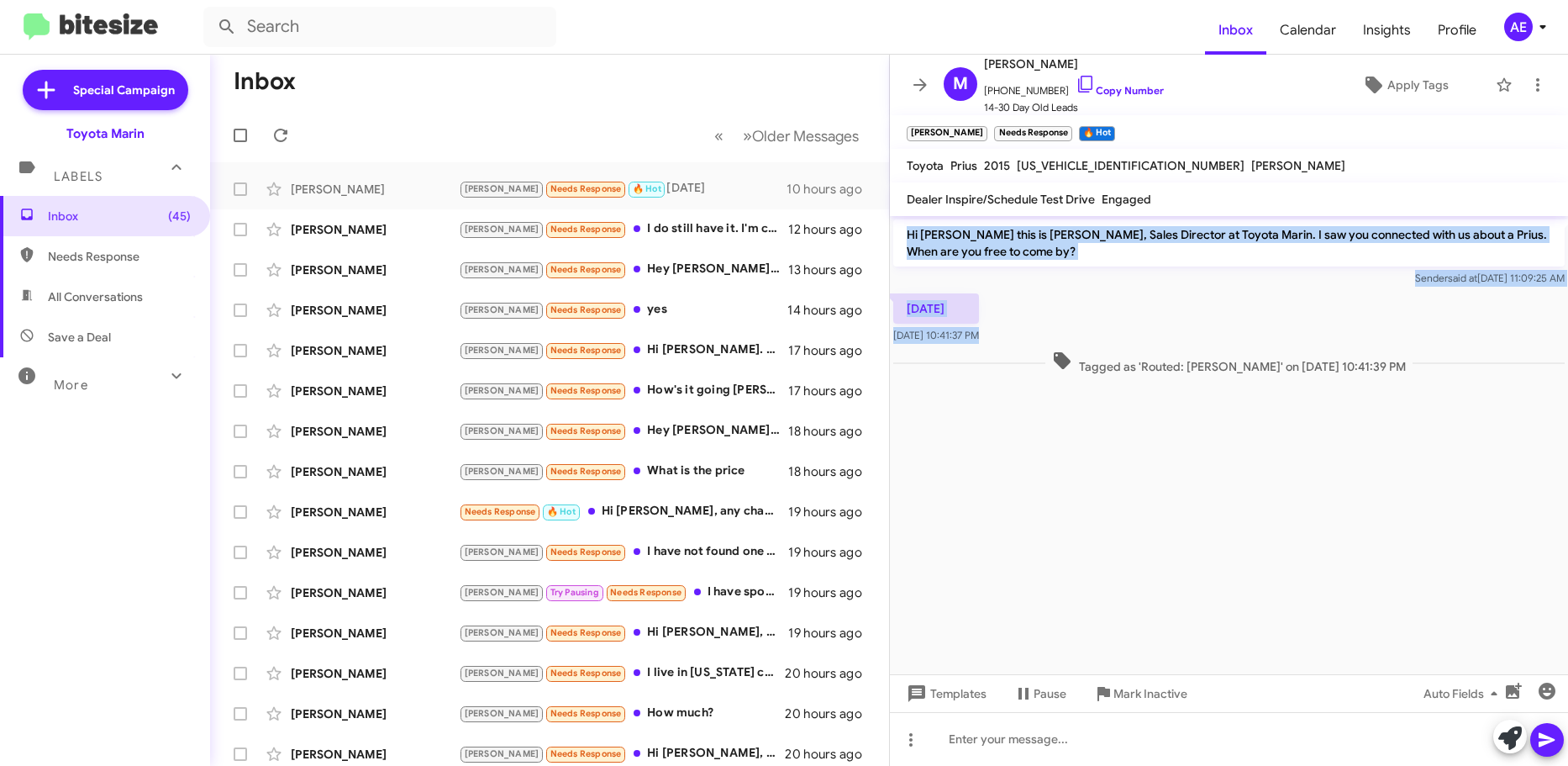
drag, startPoint x: 894, startPoint y: 226, endPoint x: 1098, endPoint y: 343, distance: 235.2
click at [1087, 347] on div "Hi [PERSON_NAME] this is [PERSON_NAME], Sales Director at Toyota Marin. I saw y…" at bounding box center [1230, 296] width 679 height 162
click at [1098, 343] on div "[DATE] 10:41:37 PM" at bounding box center [1230, 318] width 679 height 57
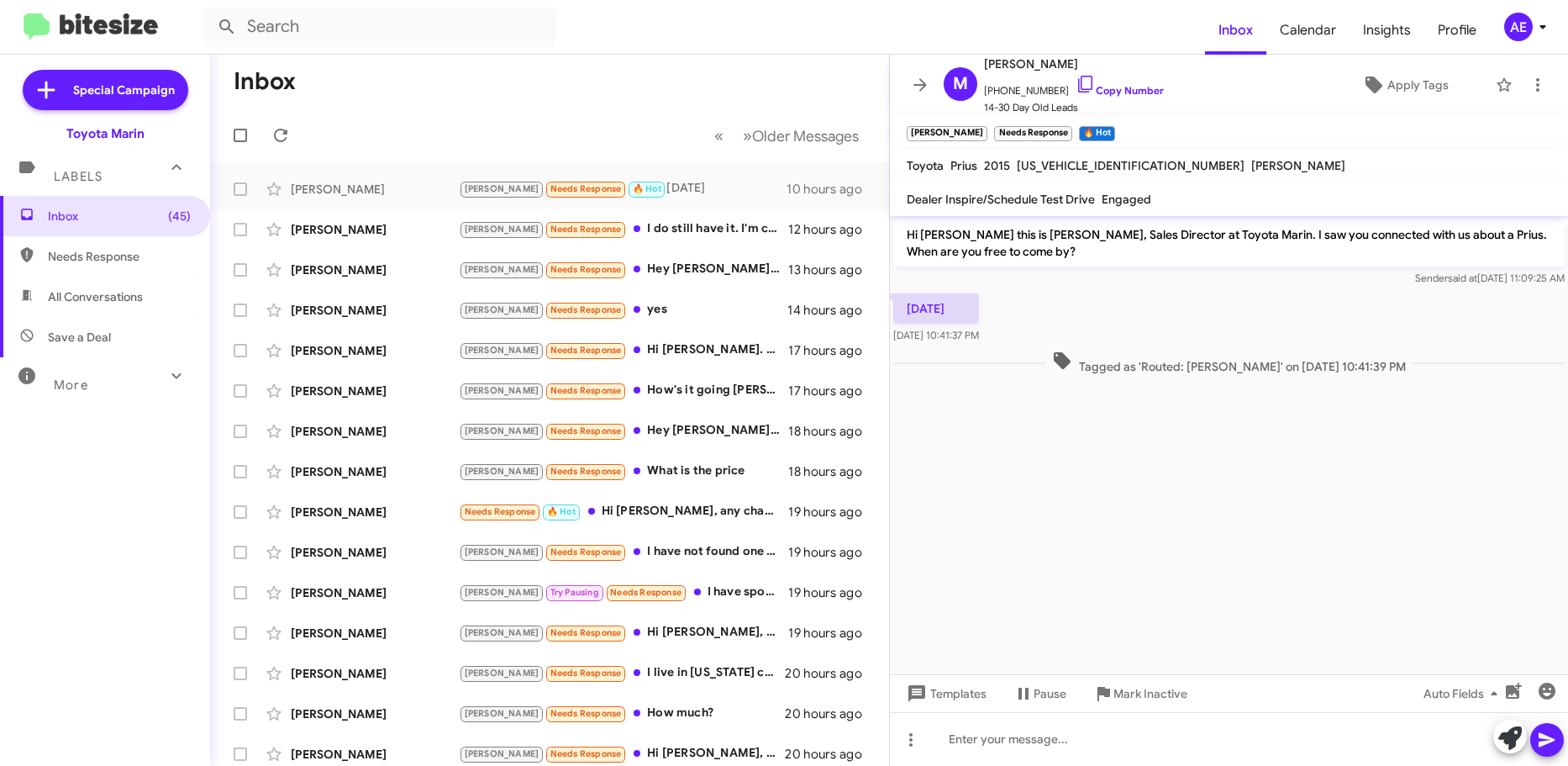
drag, startPoint x: 1114, startPoint y: 331, endPoint x: 903, endPoint y: 250, distance: 226.0
click at [903, 250] on div "Hi [PERSON_NAME] this is [PERSON_NAME], Sales Director at Toyota Marin. I saw y…" at bounding box center [1230, 296] width 679 height 162
click at [905, 239] on p "Hi [PERSON_NAME] this is [PERSON_NAME], Sales Director at Toyota Marin. I saw y…" at bounding box center [1229, 243] width 672 height 47
drag, startPoint x: 892, startPoint y: 230, endPoint x: 1033, endPoint y: 341, distance: 179.4
click at [1033, 341] on div "Hi [PERSON_NAME] this is [PERSON_NAME], Sales Director at Toyota Marin. I saw y…" at bounding box center [1230, 296] width 679 height 162
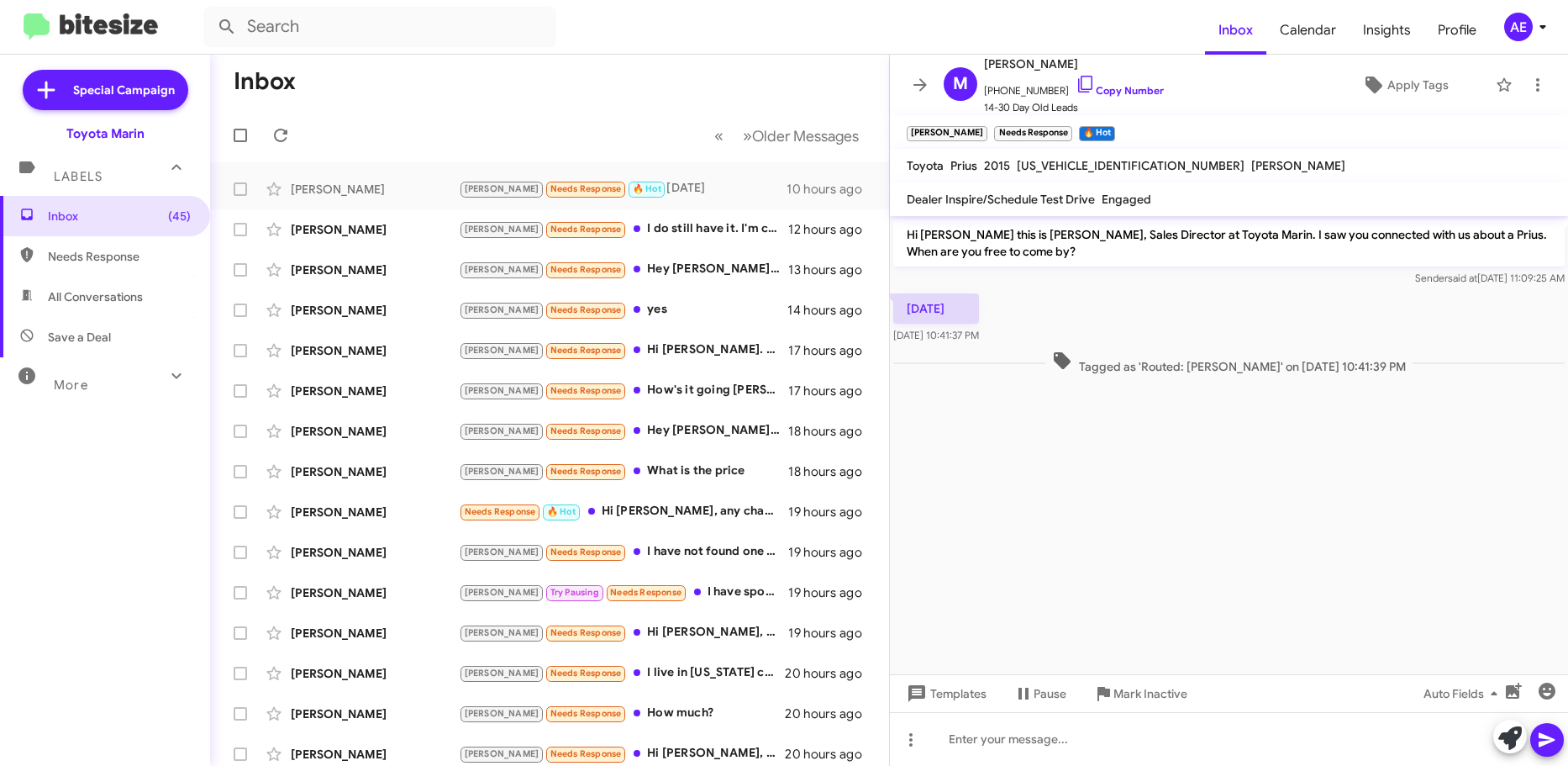
click at [1033, 341] on div "[DATE] 10:41:37 PM" at bounding box center [1230, 318] width 679 height 57
drag, startPoint x: 1052, startPoint y: 344, endPoint x: 870, endPoint y: 224, distance: 218.0
click at [869, 222] on div "Inbox « Previous » Next Older Messages [PERSON_NAME] [PERSON_NAME] Needs Respon…" at bounding box center [889, 409] width 1358 height 711
click at [938, 250] on p "Hi [PERSON_NAME] this is [PERSON_NAME], Sales Director at Toyota Marin. I saw y…" at bounding box center [1229, 243] width 672 height 47
click at [686, 231] on div "[PERSON_NAME] Needs Response I do still have it. I'm currently using it until I…" at bounding box center [634, 229] width 350 height 19
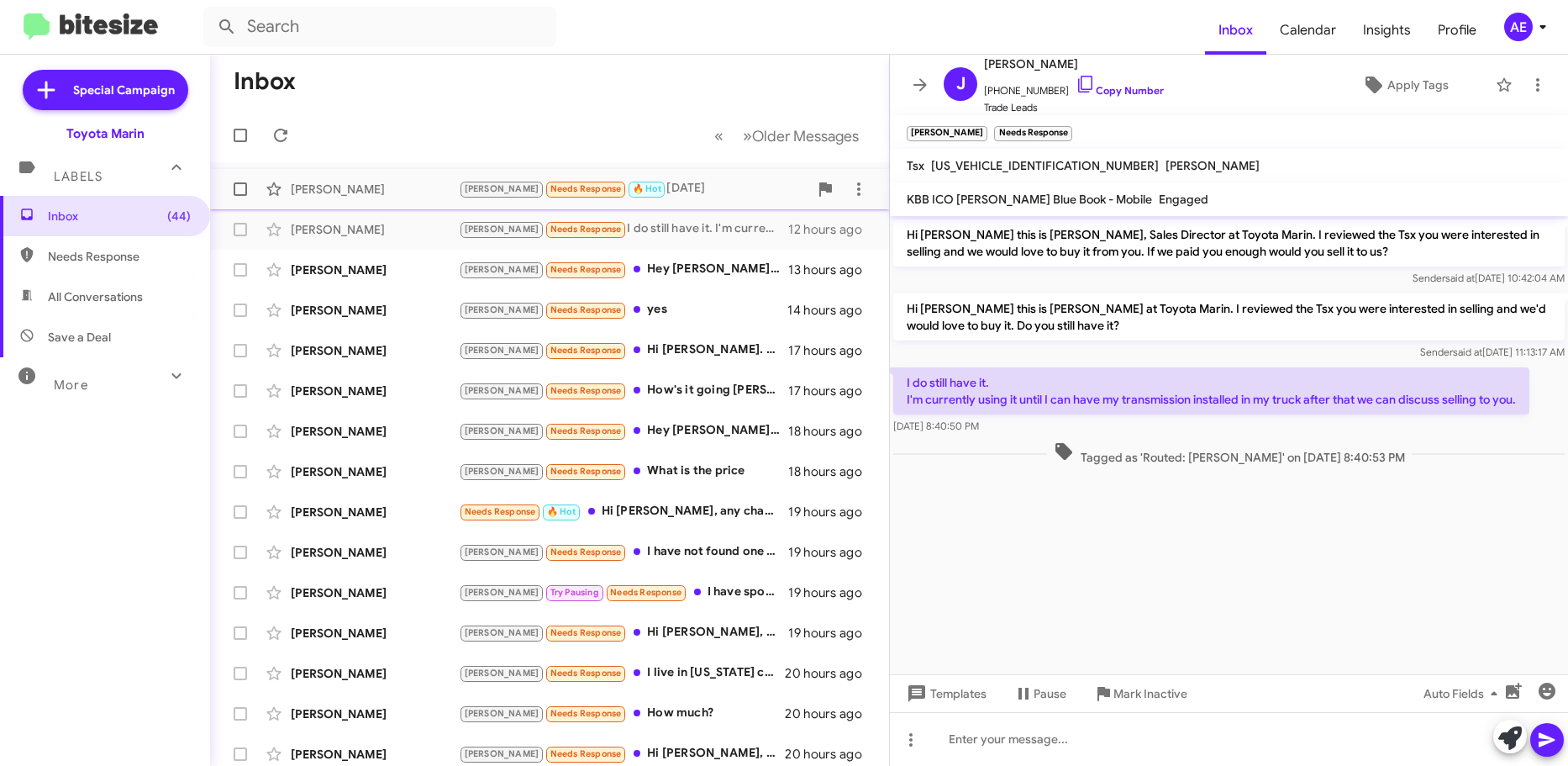
click at [373, 195] on div "[PERSON_NAME]" at bounding box center [374, 189] width 168 height 17
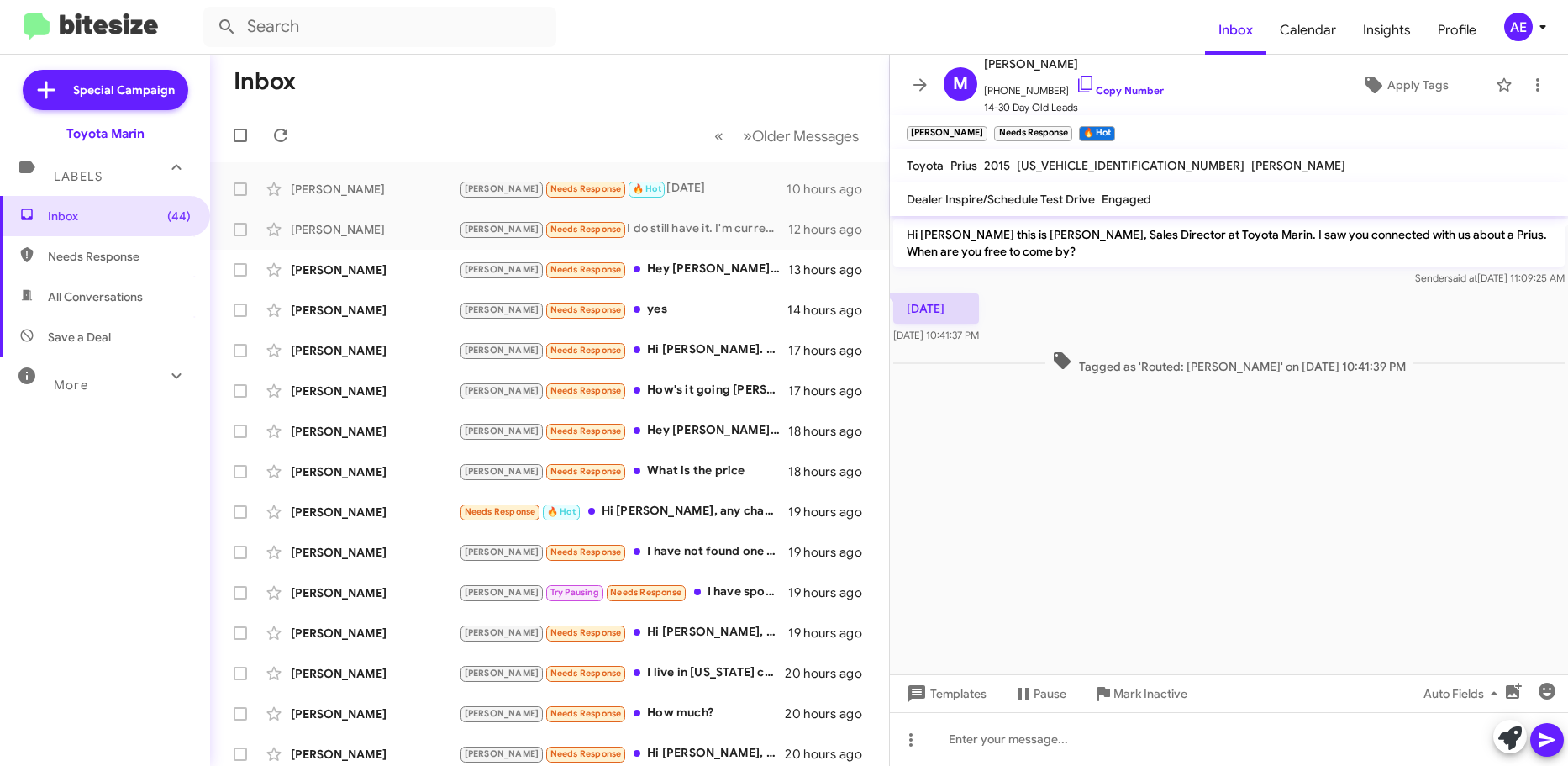
drag, startPoint x: 902, startPoint y: 164, endPoint x: 1066, endPoint y: 324, distance: 229.1
click at [1066, 324] on div "M [PERSON_NAME] [PHONE_NUMBER] Copy Number 14-30 Day Old Leads Apply Tags [PERS…" at bounding box center [1230, 409] width 679 height 711
copy div "Toyota Prius 2015 [US_VEHICLE_IDENTIFICATION_NUMBER] [PERSON_NAME] Dealer Inspi…"
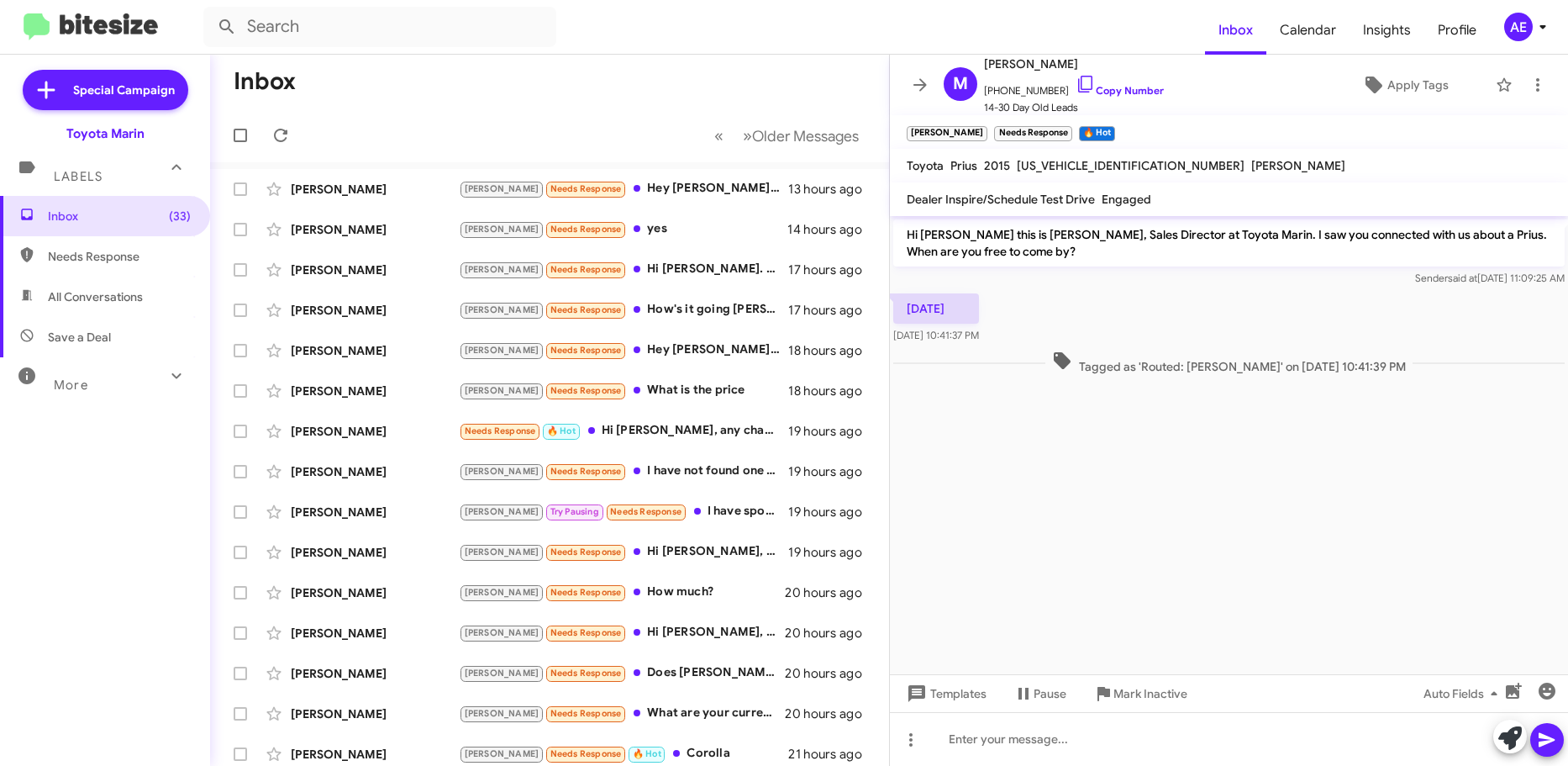
click at [1051, 585] on cdk-virtual-scroll-viewport "Hi [PERSON_NAME] this is [PERSON_NAME], Sales Director at Toyota Marin. I saw y…" at bounding box center [1230, 444] width 679 height 458
click at [119, 250] on span "Needs Response" at bounding box center [119, 256] width 143 height 17
type input "in:needs-response"
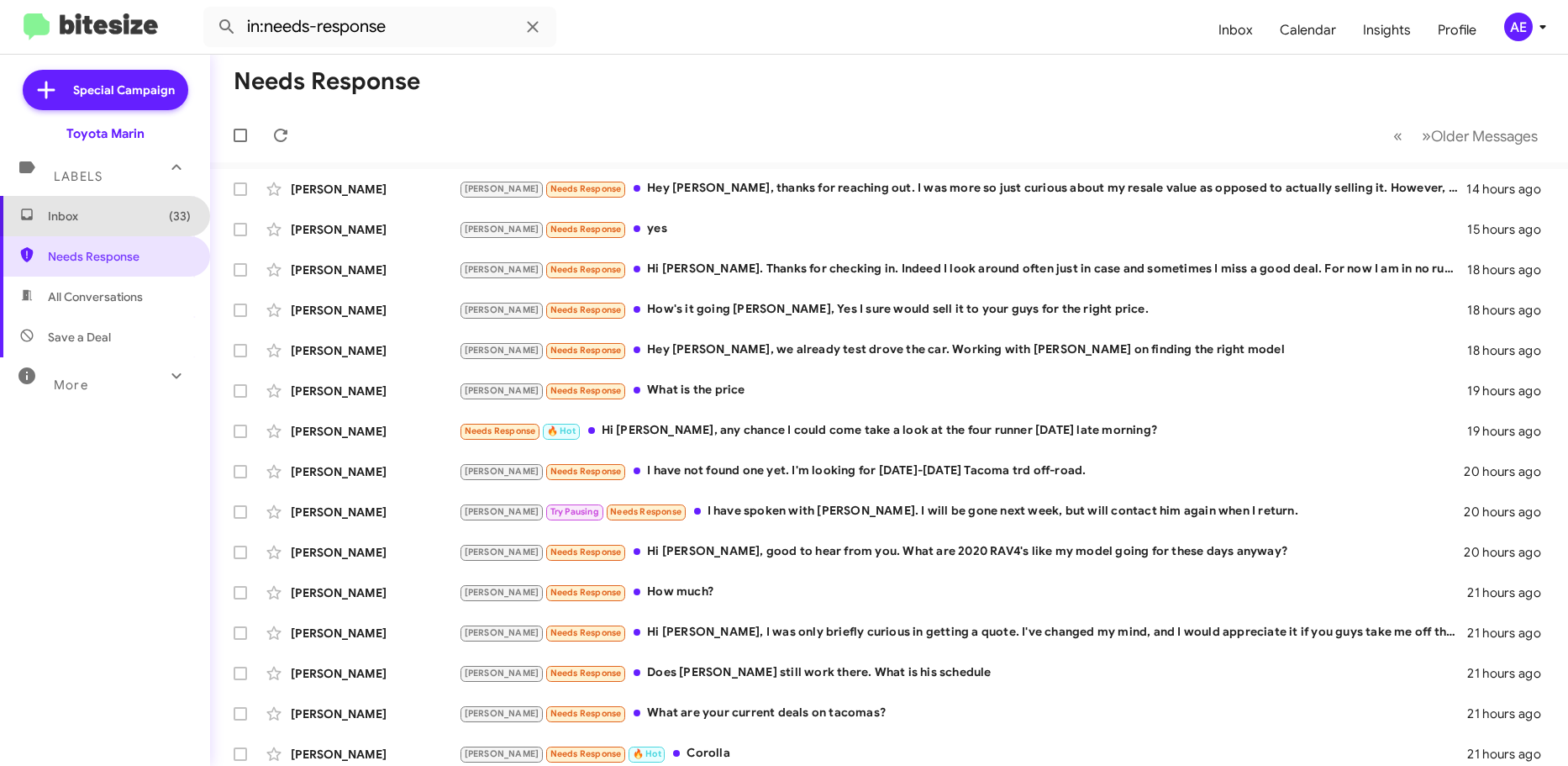
click at [122, 216] on span "Inbox (33)" at bounding box center [119, 216] width 143 height 17
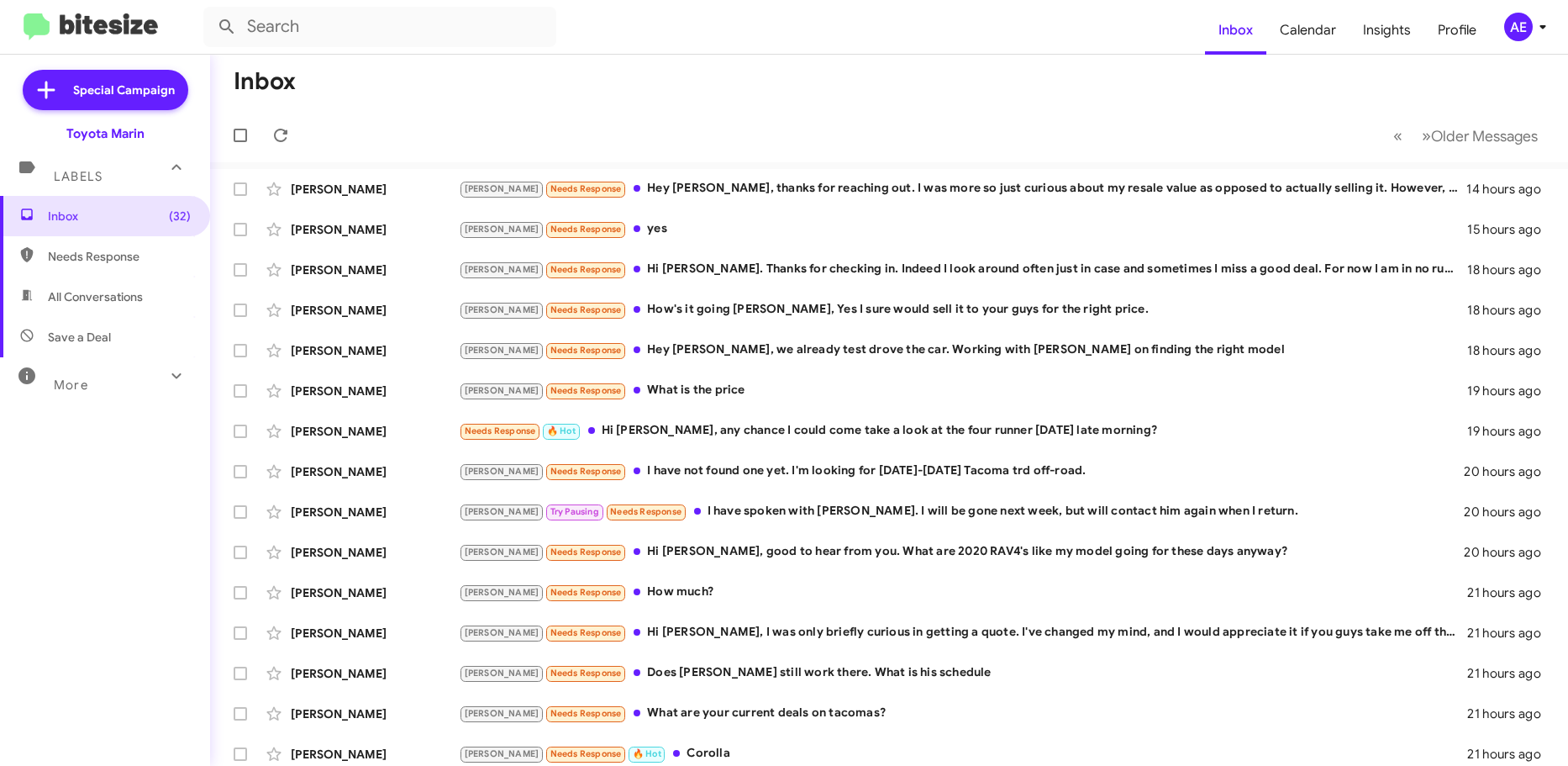
click at [84, 52] on mat-toolbar "Inbox Calendar Insights Profile AE" at bounding box center [784, 26] width 1568 height 53
click at [127, 6] on mat-toolbar "Inbox Calendar Insights Profile AE" at bounding box center [784, 26] width 1568 height 53
click at [124, 23] on img at bounding box center [90, 27] width 134 height 28
click at [819, 182] on div "[PERSON_NAME] Needs Response Hey [PERSON_NAME], thanks for reaching out. I was …" at bounding box center [973, 189] width 1028 height 19
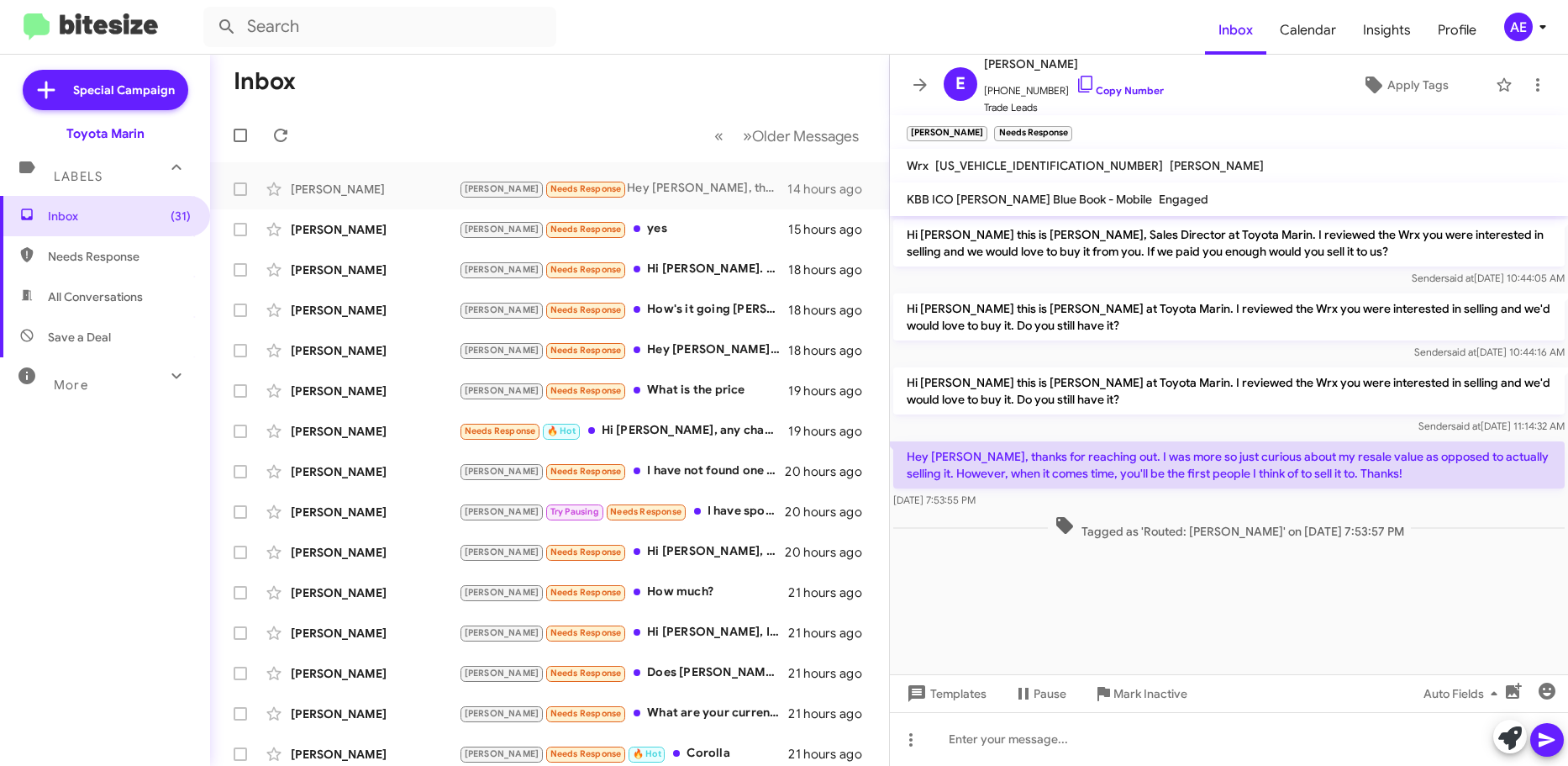
click at [108, 289] on span "All Conversations" at bounding box center [95, 296] width 95 height 17
type input "in:all-conversations"
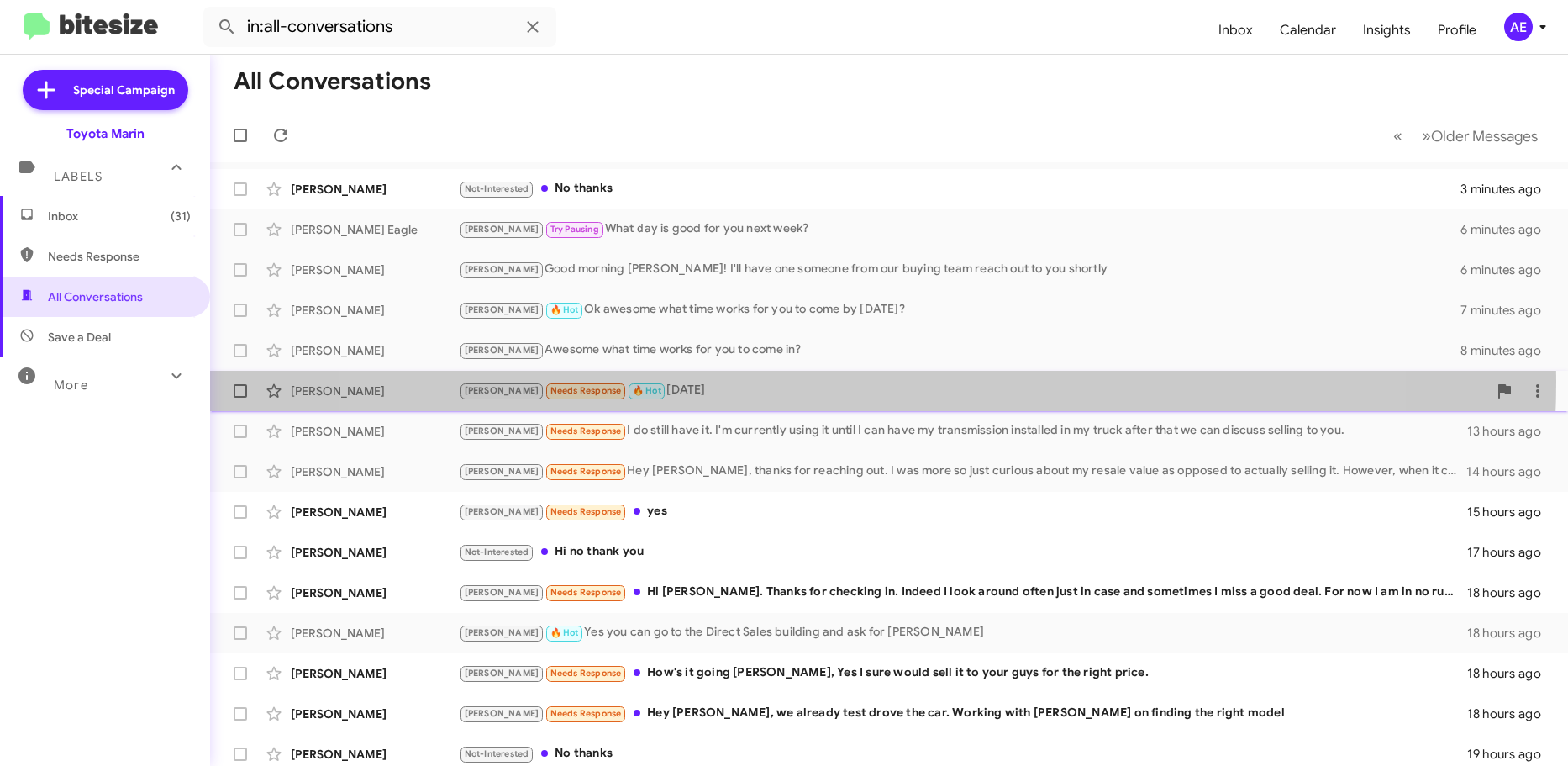
click at [841, 382] on div "[PERSON_NAME] Needs Response 🔥 Hot [DATE]" at bounding box center [973, 391] width 1028 height 19
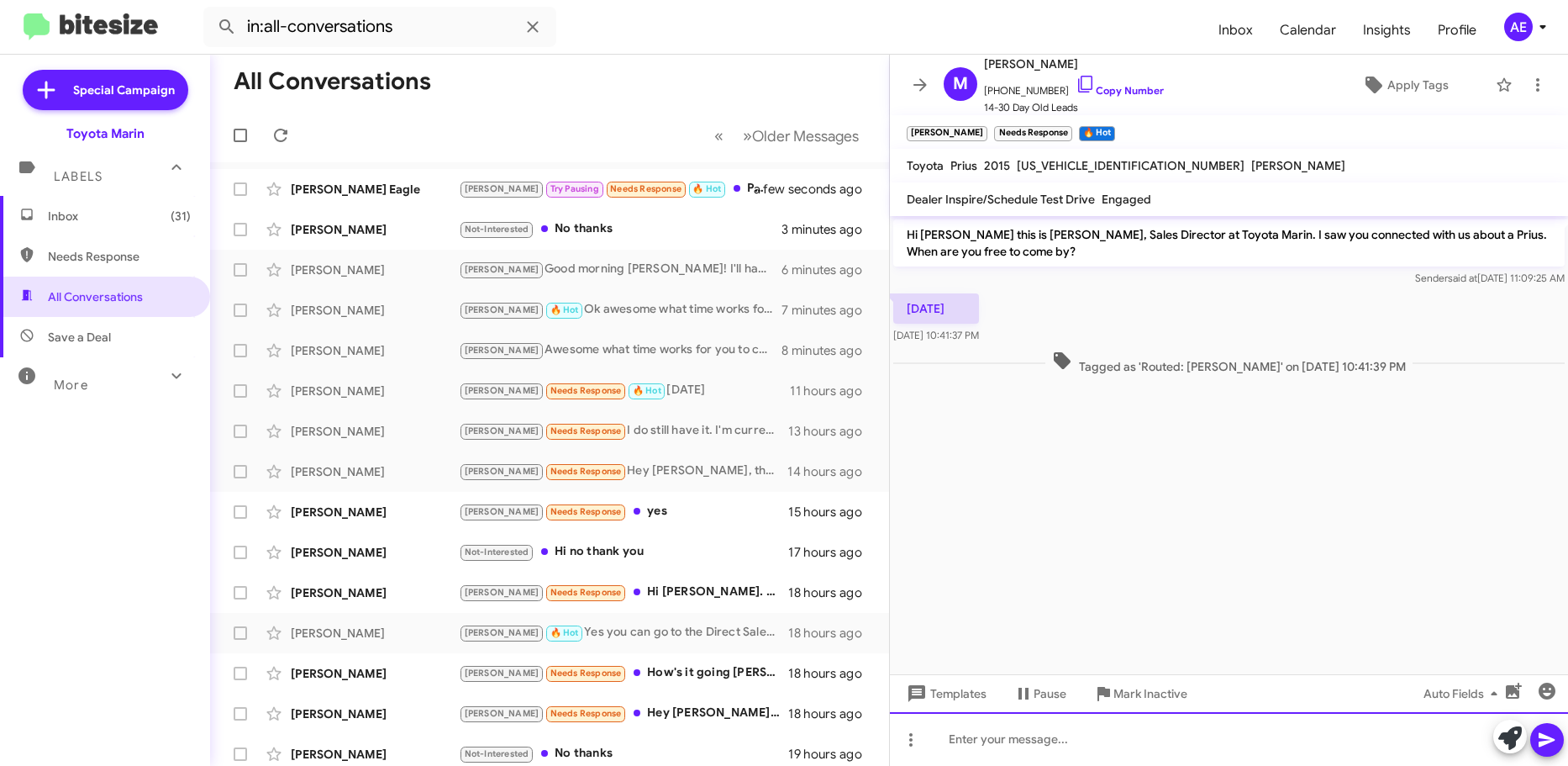
click at [1092, 749] on div at bounding box center [1230, 738] width 679 height 53
click at [953, 232] on p "Hi [PERSON_NAME] this is [PERSON_NAME], Sales Director at Toyota Marin. I saw y…" at bounding box center [1229, 243] width 672 height 47
copy p "[PERSON_NAME]"
click at [1199, 722] on div at bounding box center [1230, 738] width 679 height 53
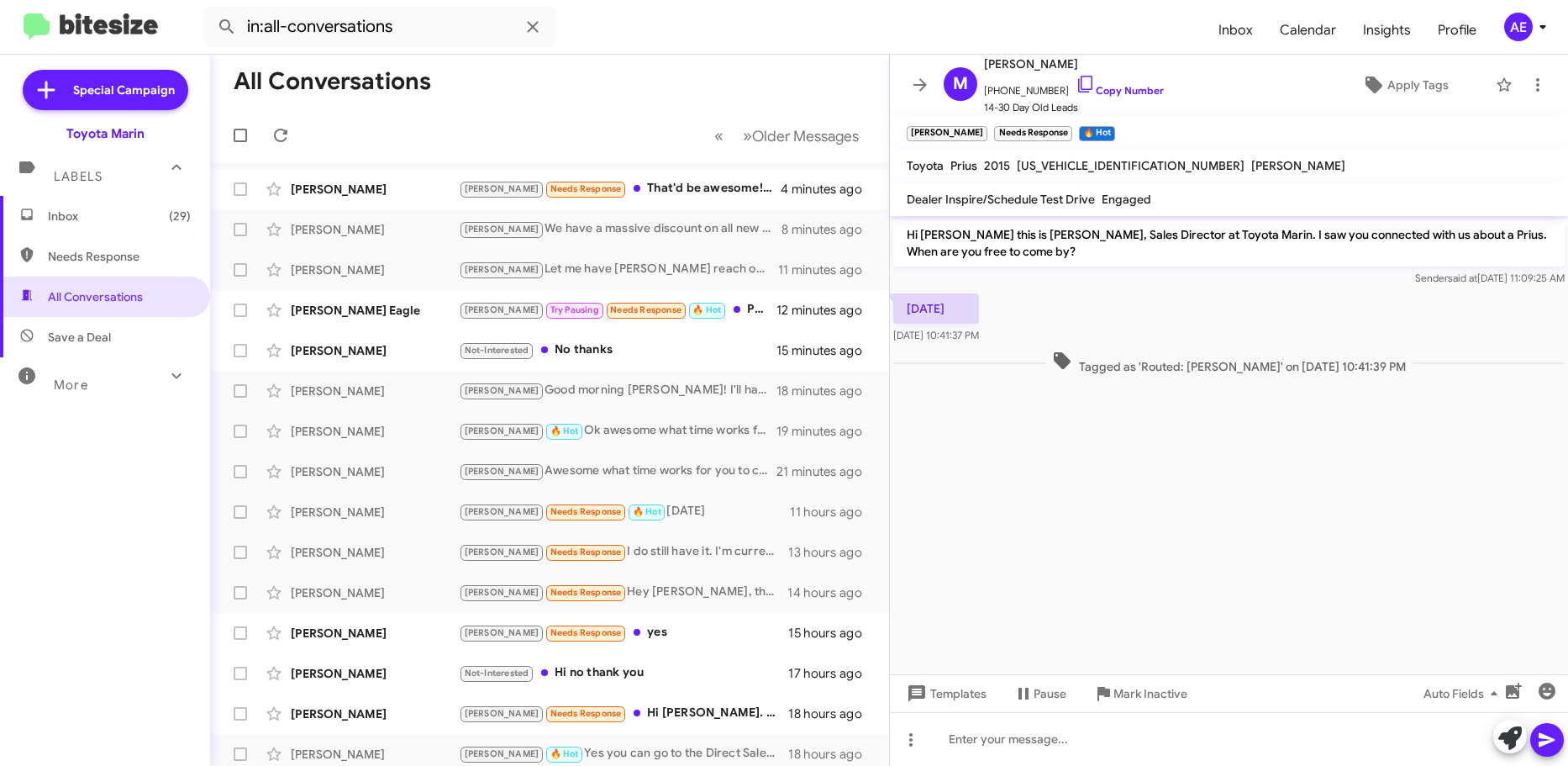
click at [1312, 538] on cdk-virtual-scroll-viewport "Hi [PERSON_NAME] this is [PERSON_NAME], Sales Director at Toyota Marin. I saw y…" at bounding box center [1230, 444] width 679 height 458
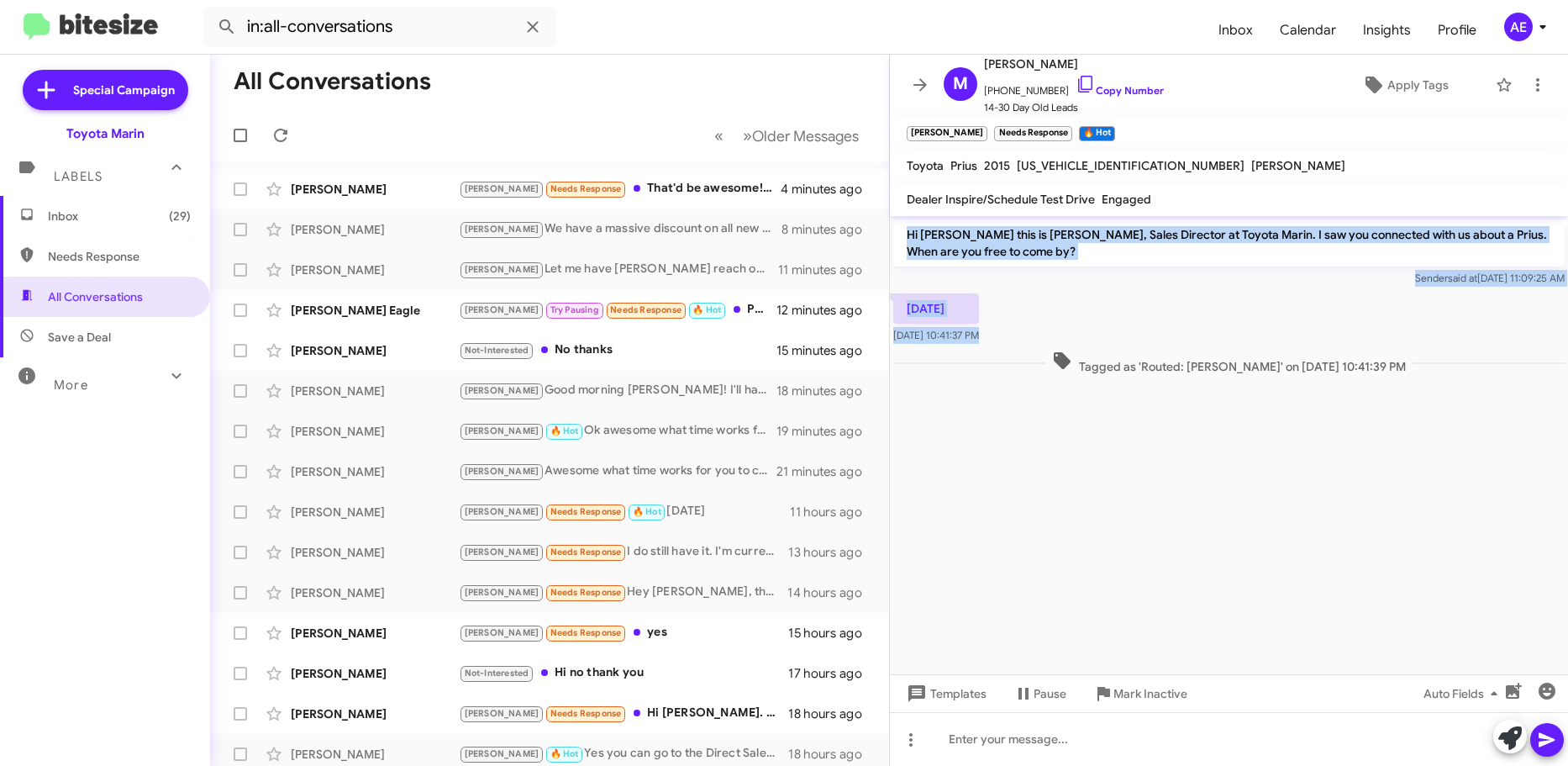
drag, startPoint x: 896, startPoint y: 235, endPoint x: 1059, endPoint y: 355, distance: 202.4
click at [1059, 363] on div "Hi [PERSON_NAME] this is [PERSON_NAME], Sales Director at Toyota Marin. I saw y…" at bounding box center [1230, 296] width 679 height 162
click at [1054, 296] on div "[DATE] 10:41:37 PM" at bounding box center [1230, 318] width 679 height 57
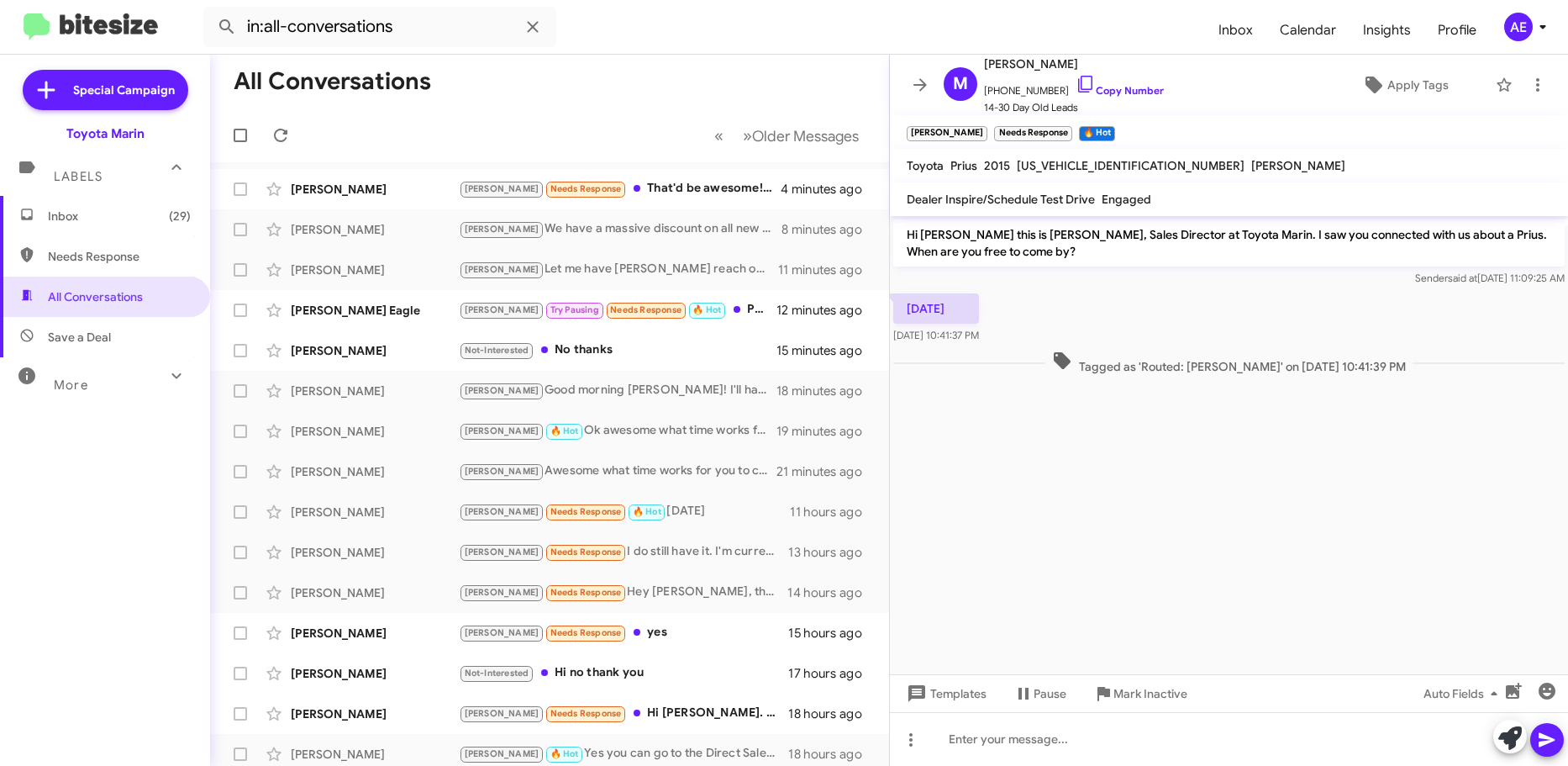
click at [923, 232] on p "Hi [PERSON_NAME] this is [PERSON_NAME], Sales Director at Toyota Marin. I saw y…" at bounding box center [1229, 243] width 672 height 47
copy p "[PERSON_NAME]"
click at [993, 731] on div at bounding box center [1230, 738] width 679 height 53
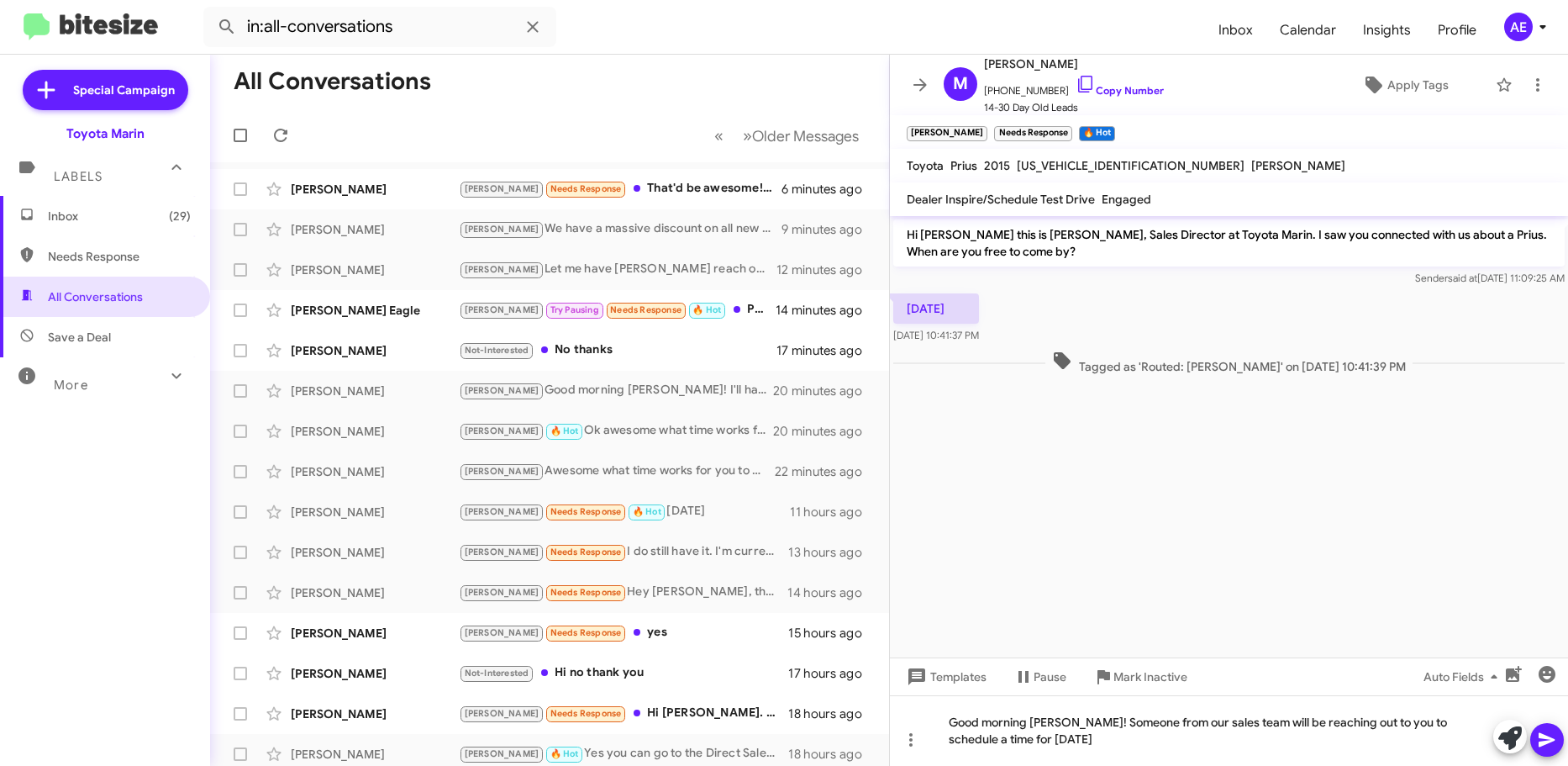
click at [1083, 161] on span "[US_VEHICLE_IDENTIFICATION_NUMBER]" at bounding box center [1131, 166] width 227 height 16
copy span "[US_VEHICLE_IDENTIFICATION_NUMBER]"
click at [1216, 746] on div "Good morning [PERSON_NAME]! Someone from our sales team will be reaching out to…" at bounding box center [1230, 730] width 679 height 71
click at [1294, 736] on div "Good morning [PERSON_NAME]! Someone from our sales team will be reaching out to…" at bounding box center [1230, 730] width 679 height 71
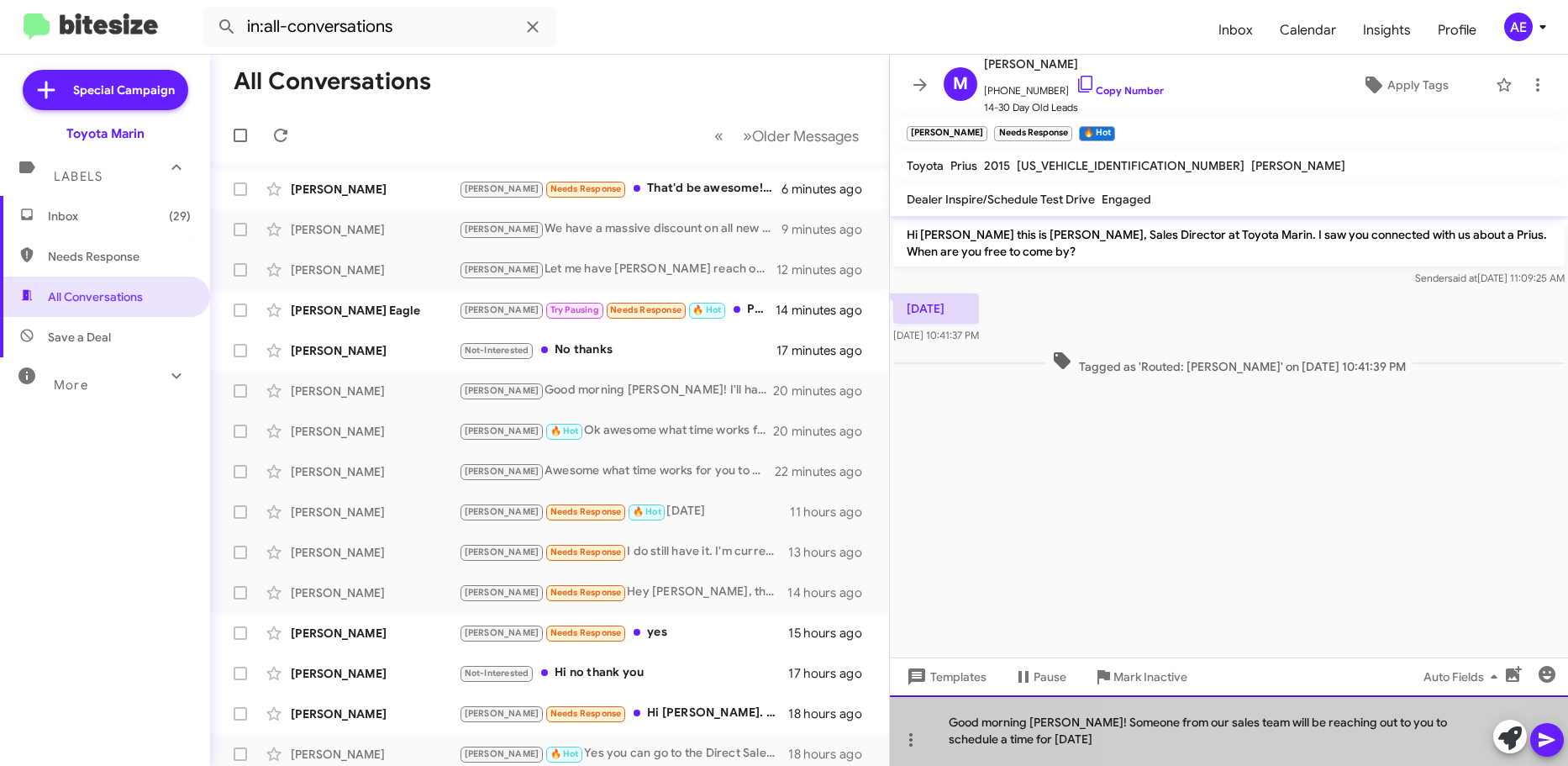
click at [1294, 736] on div "Good morning [PERSON_NAME]! Someone from our sales team will be reaching out to…" at bounding box center [1230, 730] width 679 height 71
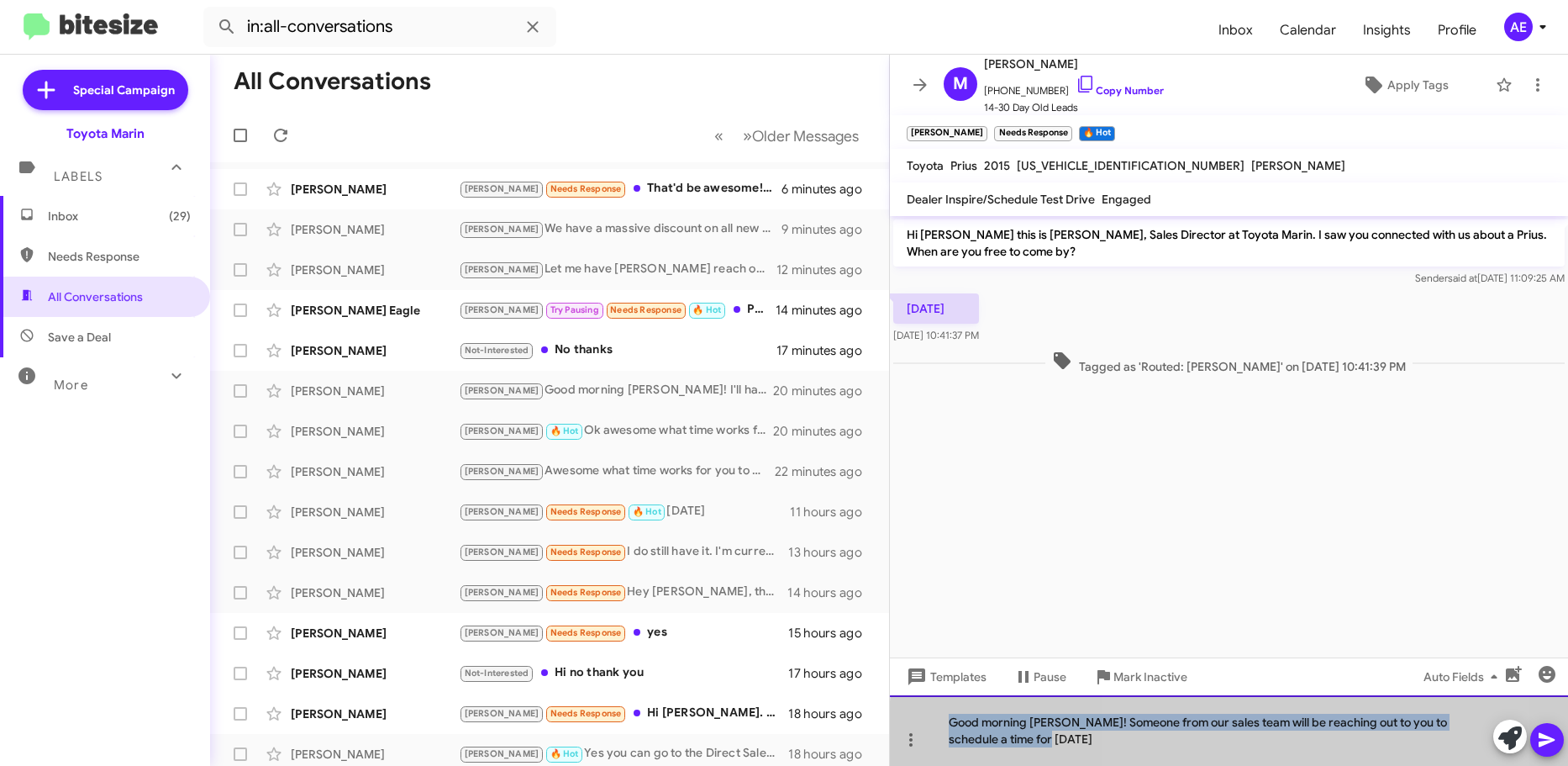
click at [1294, 736] on div "Good morning [PERSON_NAME]! Someone from our sales team will be reaching out to…" at bounding box center [1230, 730] width 679 height 71
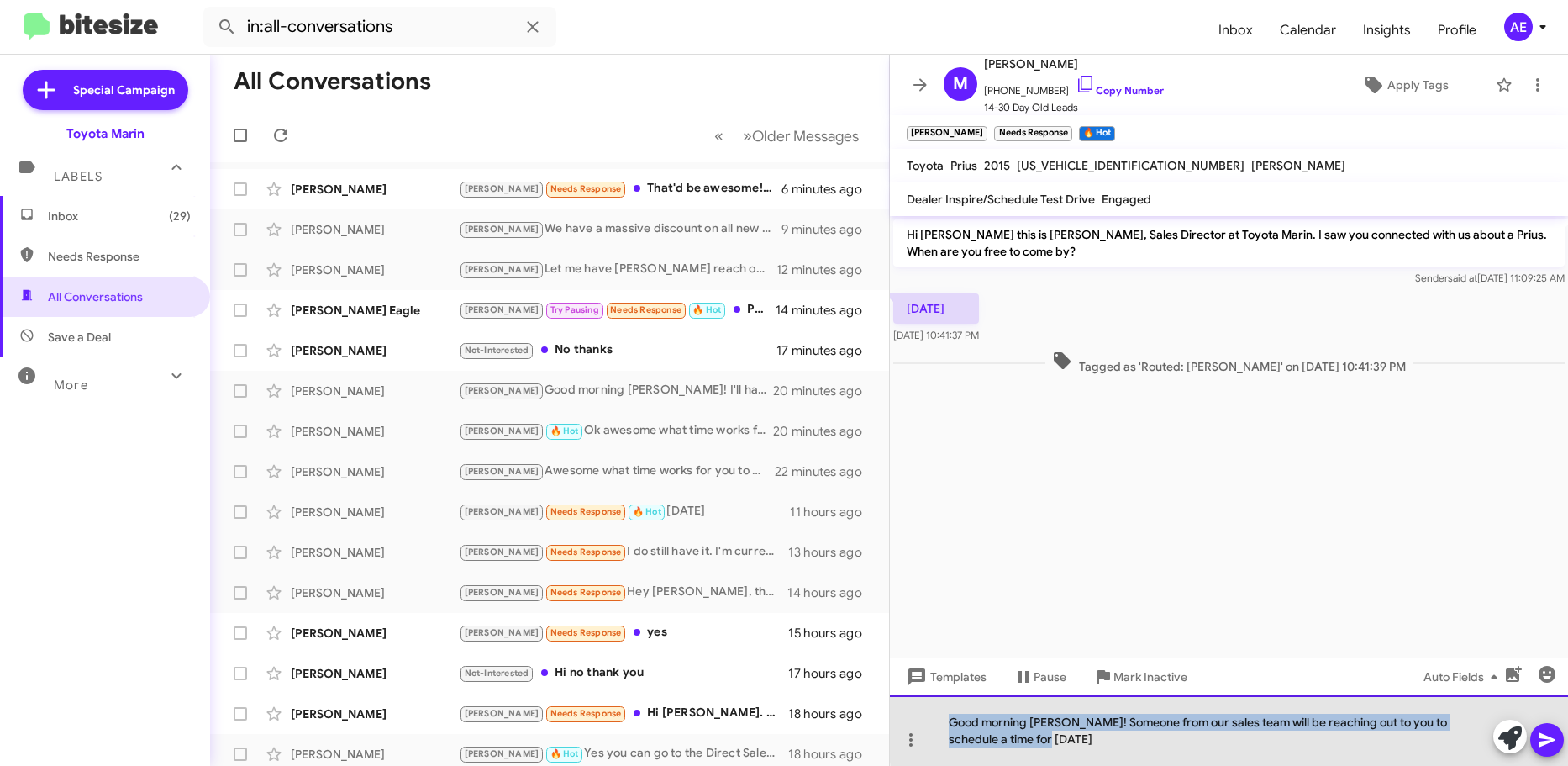
click at [1301, 724] on div "Good morning [PERSON_NAME]! Someone from our sales team will be reaching out to…" at bounding box center [1230, 730] width 679 height 71
